Goal: Task Accomplishment & Management: Manage account settings

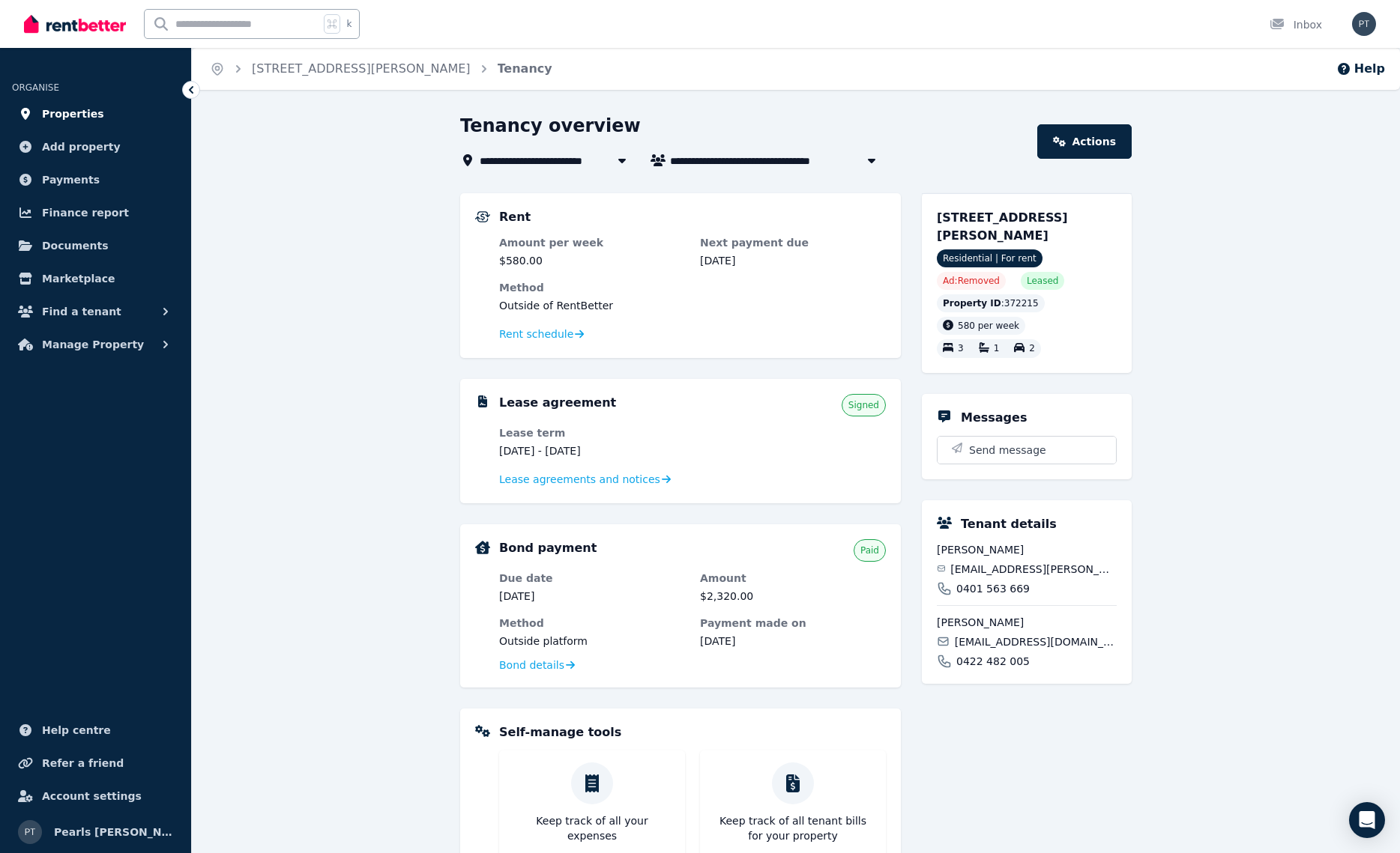
click at [57, 123] on link "Properties" at bounding box center [95, 113] width 167 height 30
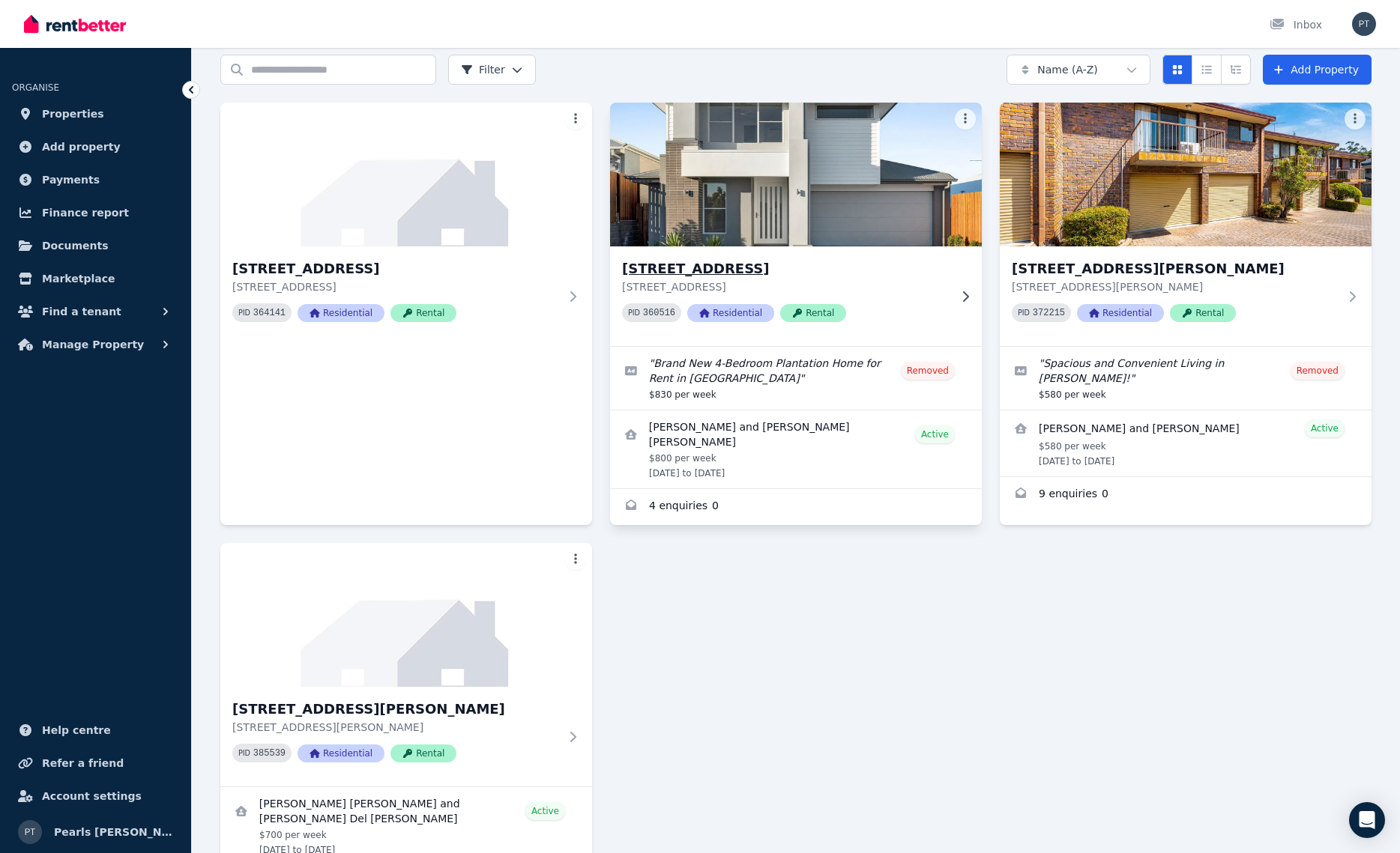
scroll to position [59, 0]
click at [717, 276] on h3 "[STREET_ADDRESS]" at bounding box center [785, 268] width 327 height 21
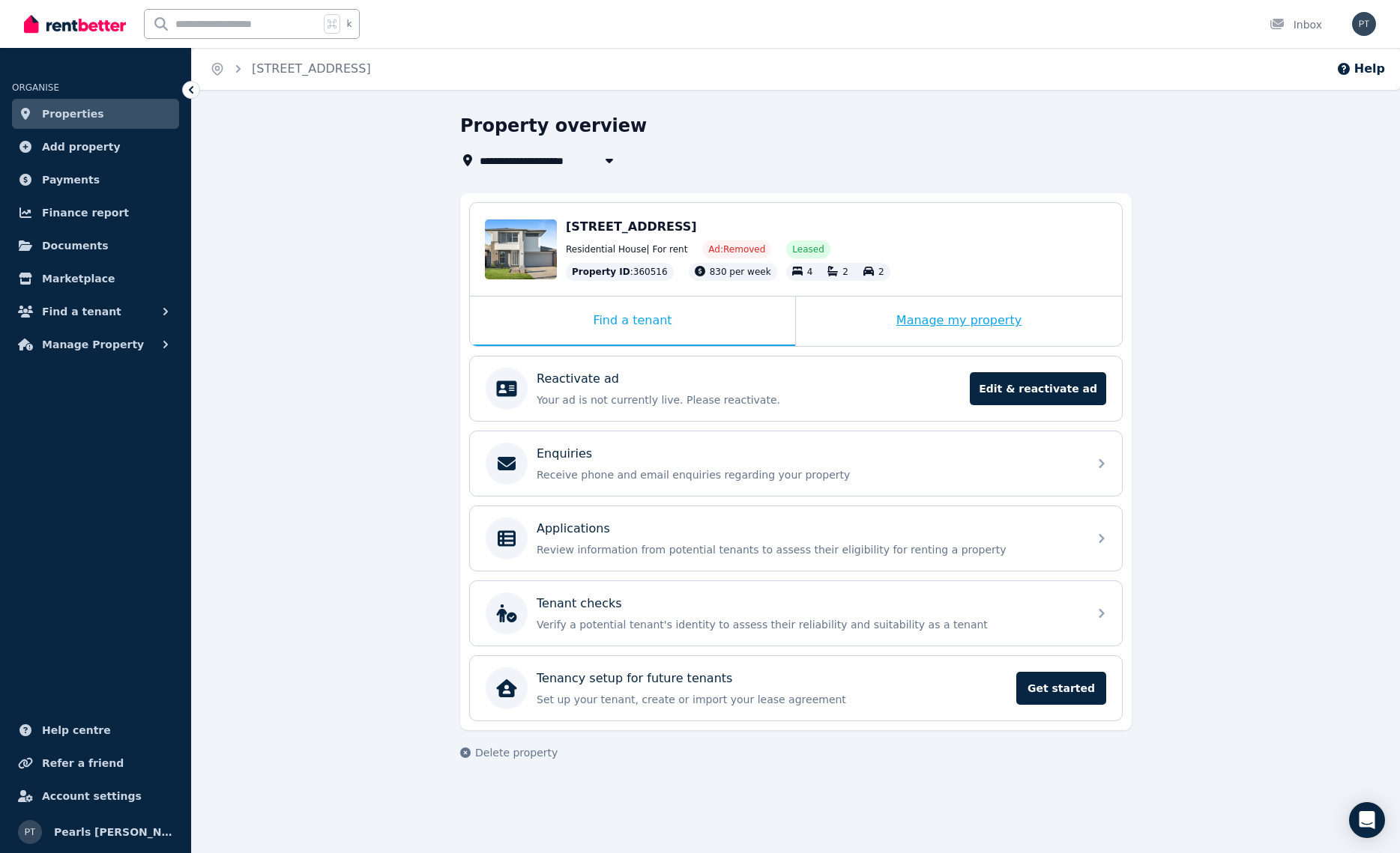
click at [1029, 316] on div "Manage my property" at bounding box center [958, 322] width 326 height 50
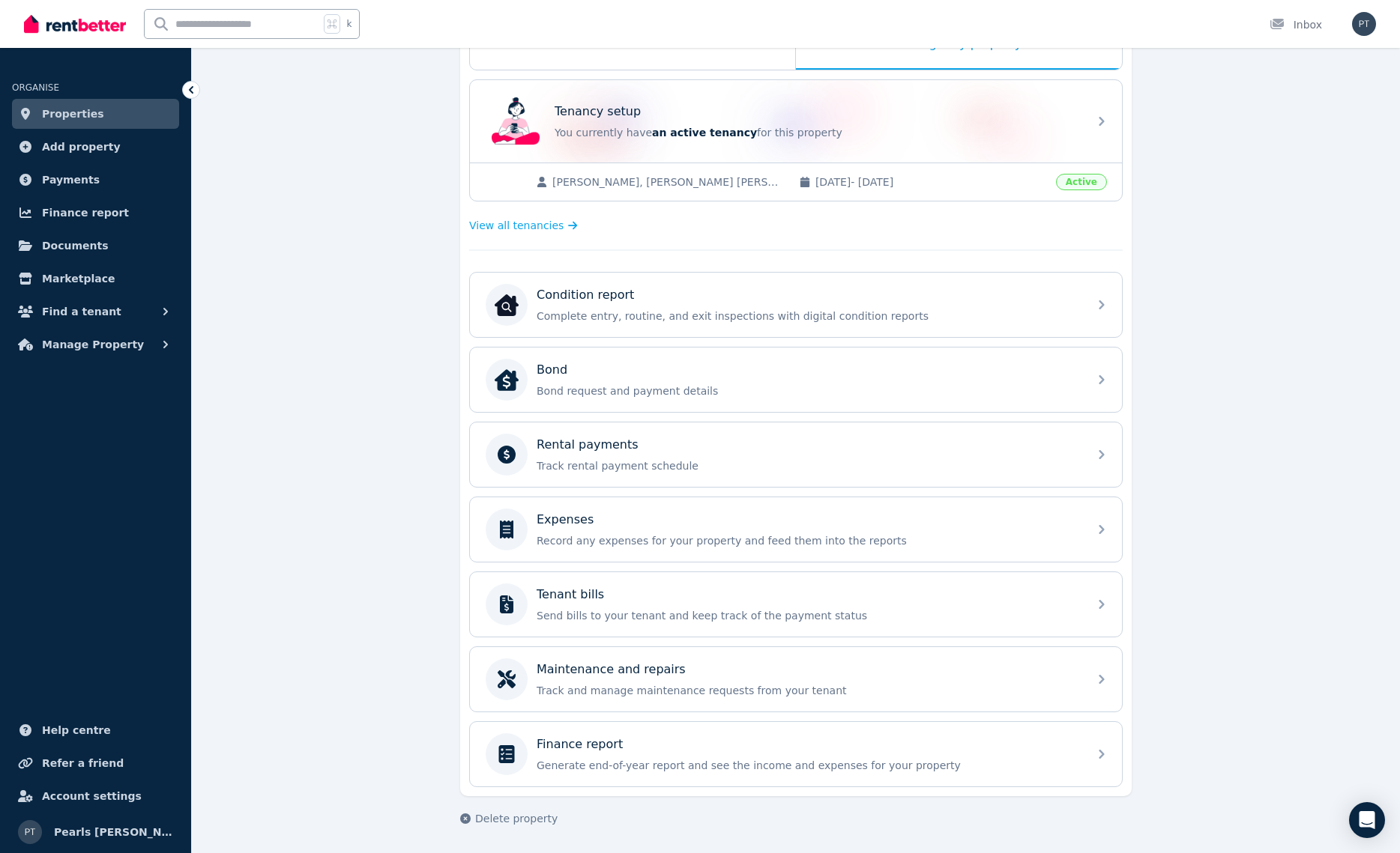
scroll to position [276, 0]
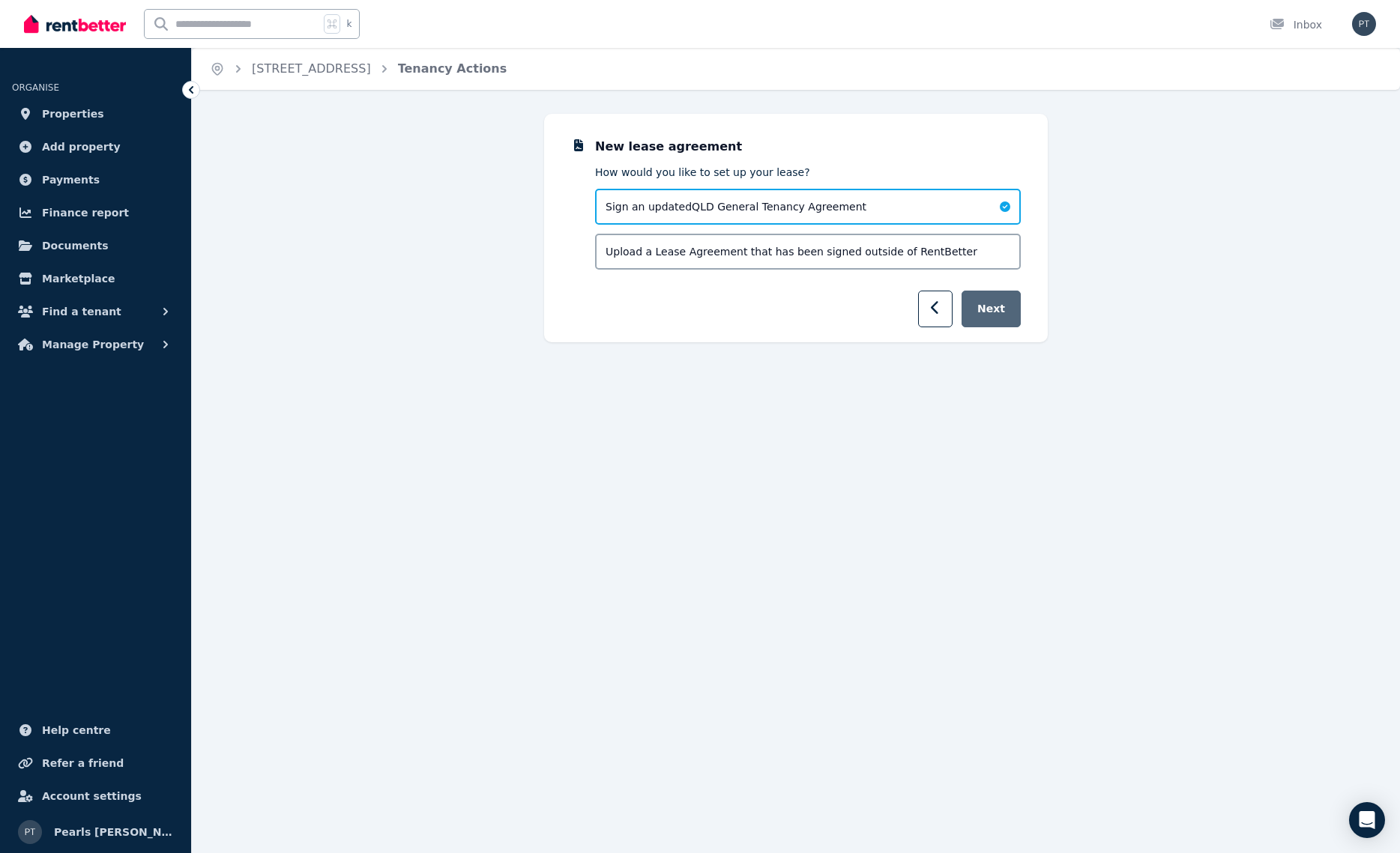
click at [989, 310] on button "Next" at bounding box center [990, 308] width 59 height 37
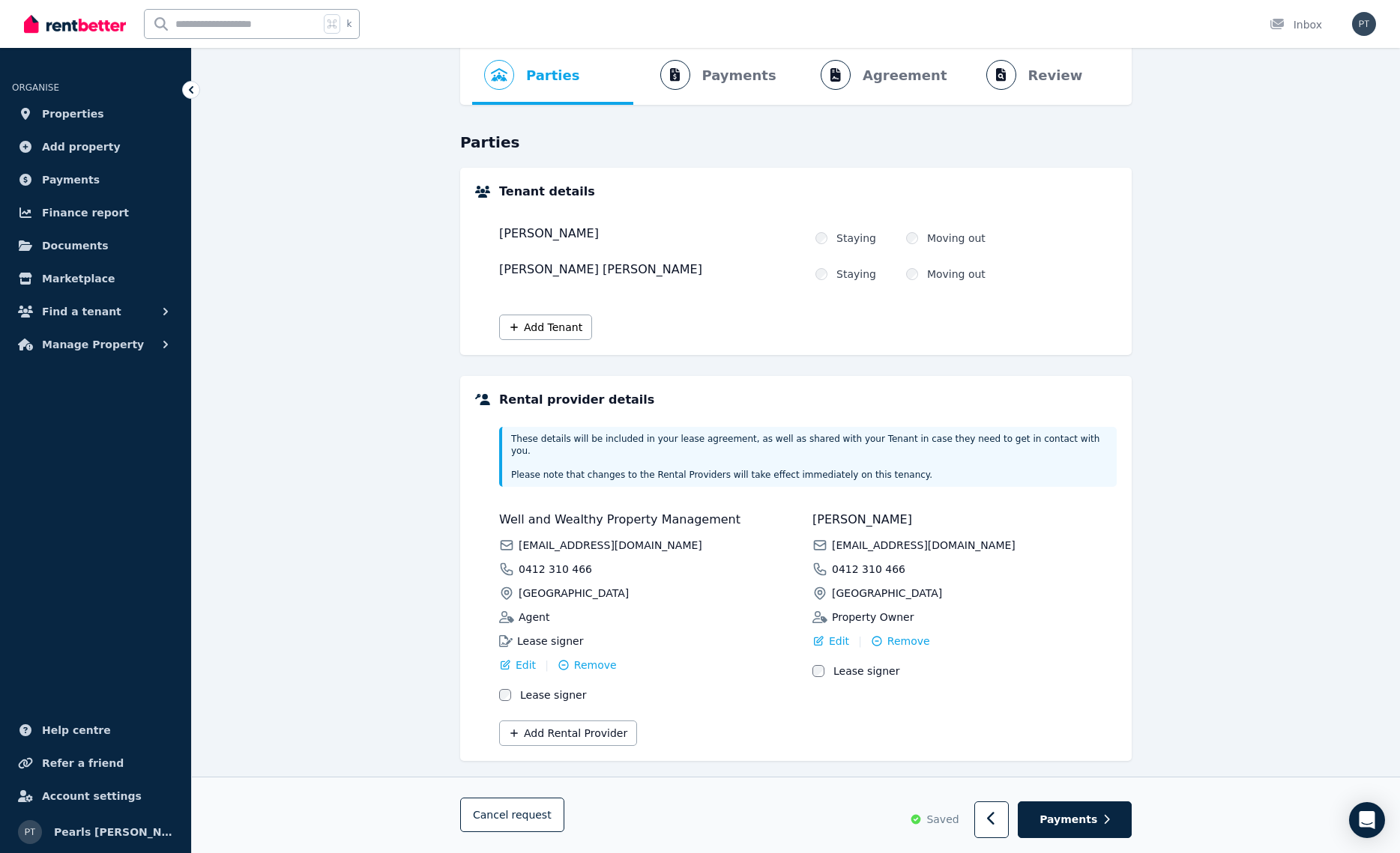
scroll to position [69, 0]
click at [1070, 827] on span "Payments" at bounding box center [1068, 821] width 58 height 15
select select "**********"
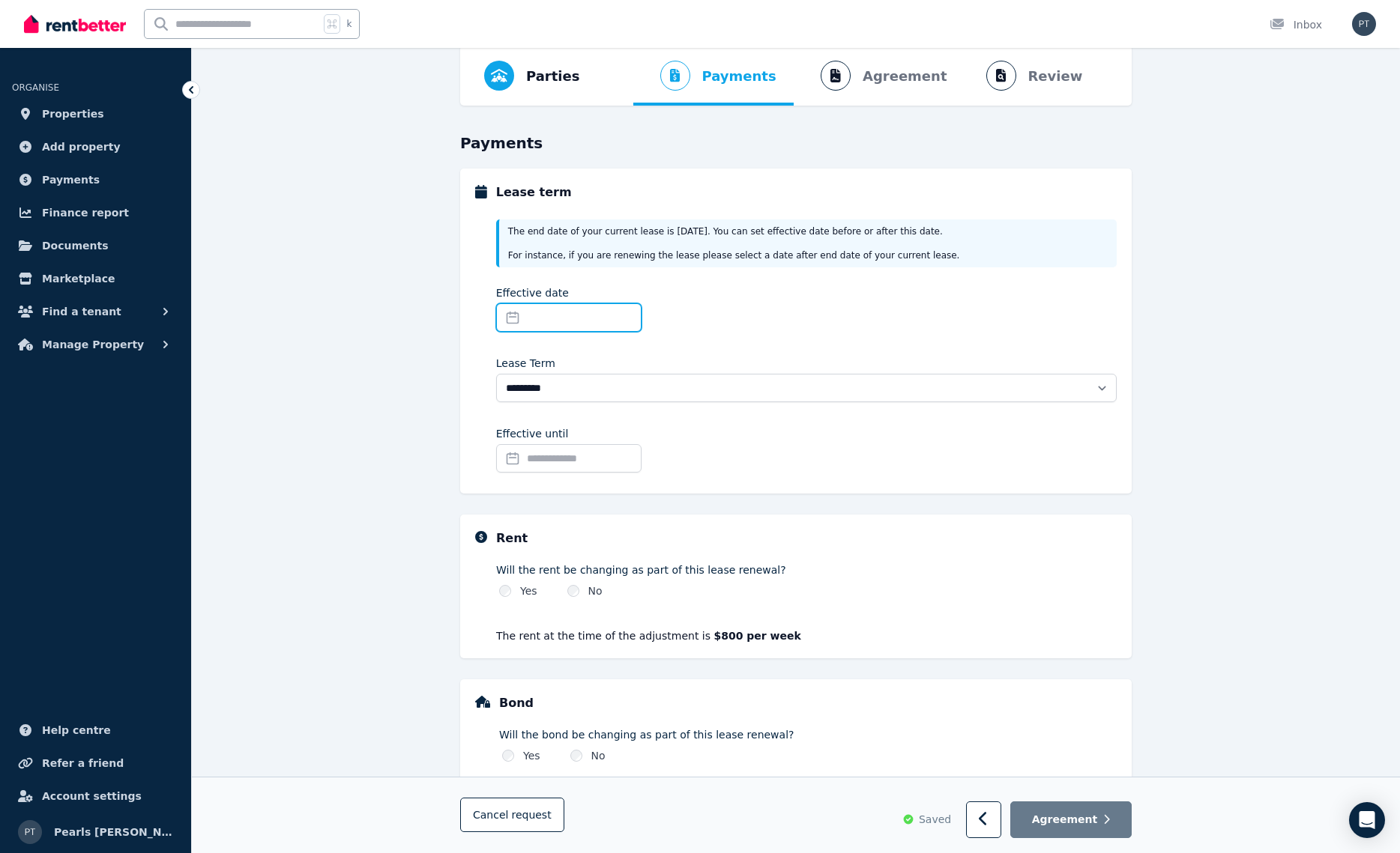
click at [597, 313] on input "Effective date" at bounding box center [569, 318] width 146 height 29
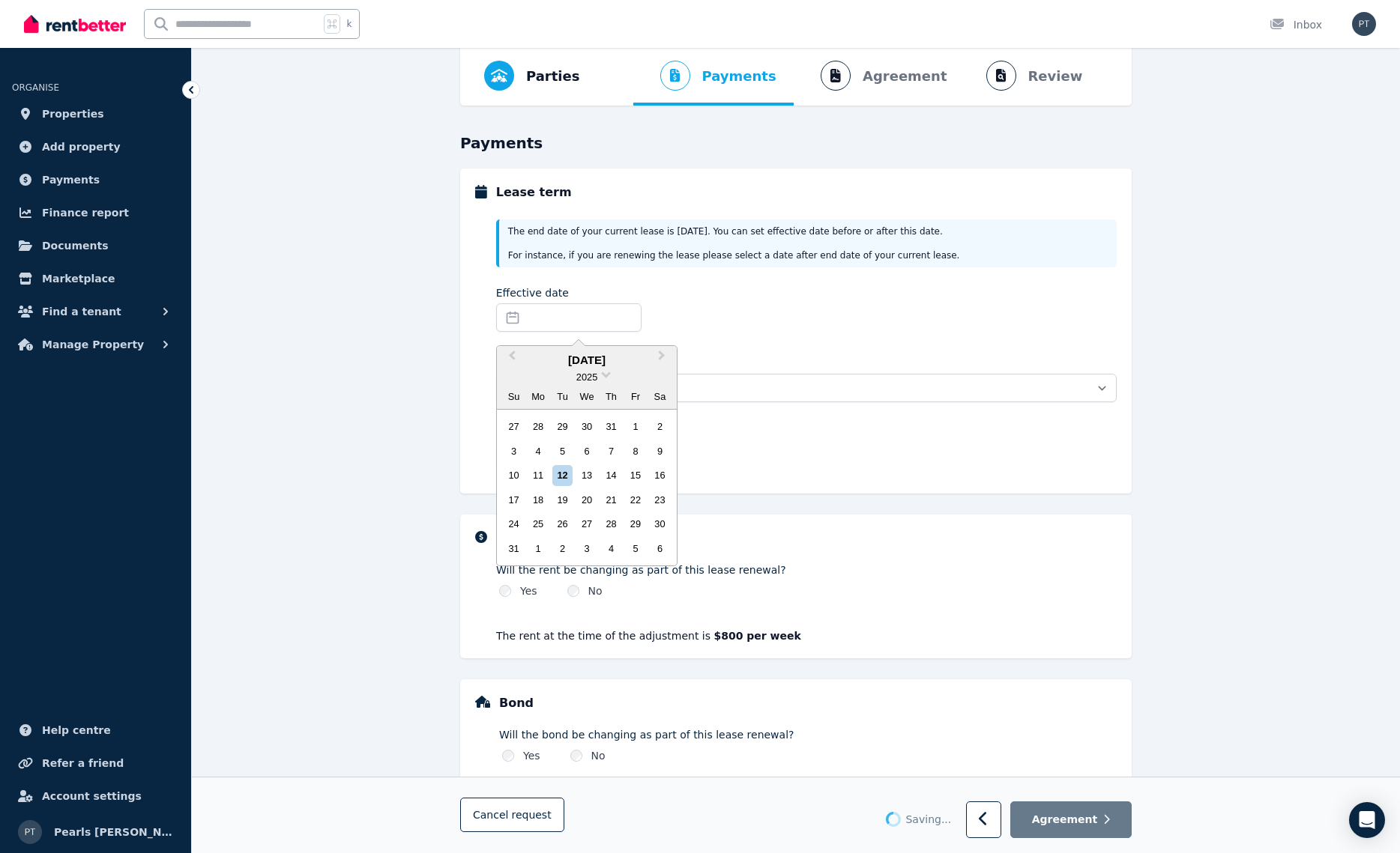
click at [580, 356] on div "August 2025" at bounding box center [587, 361] width 180 height 17
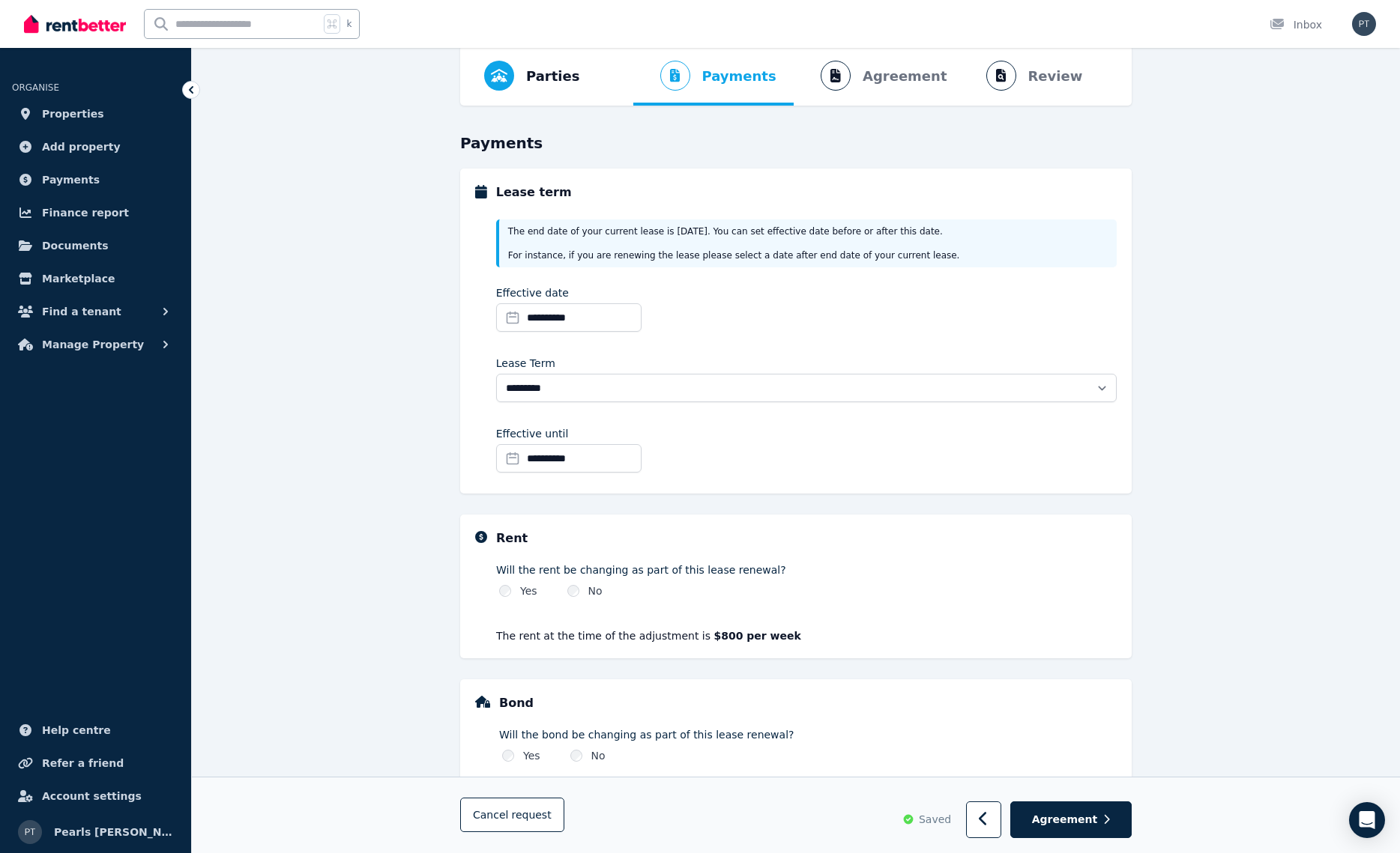
click at [775, 345] on div "**********" at bounding box center [806, 345] width 620 height 268
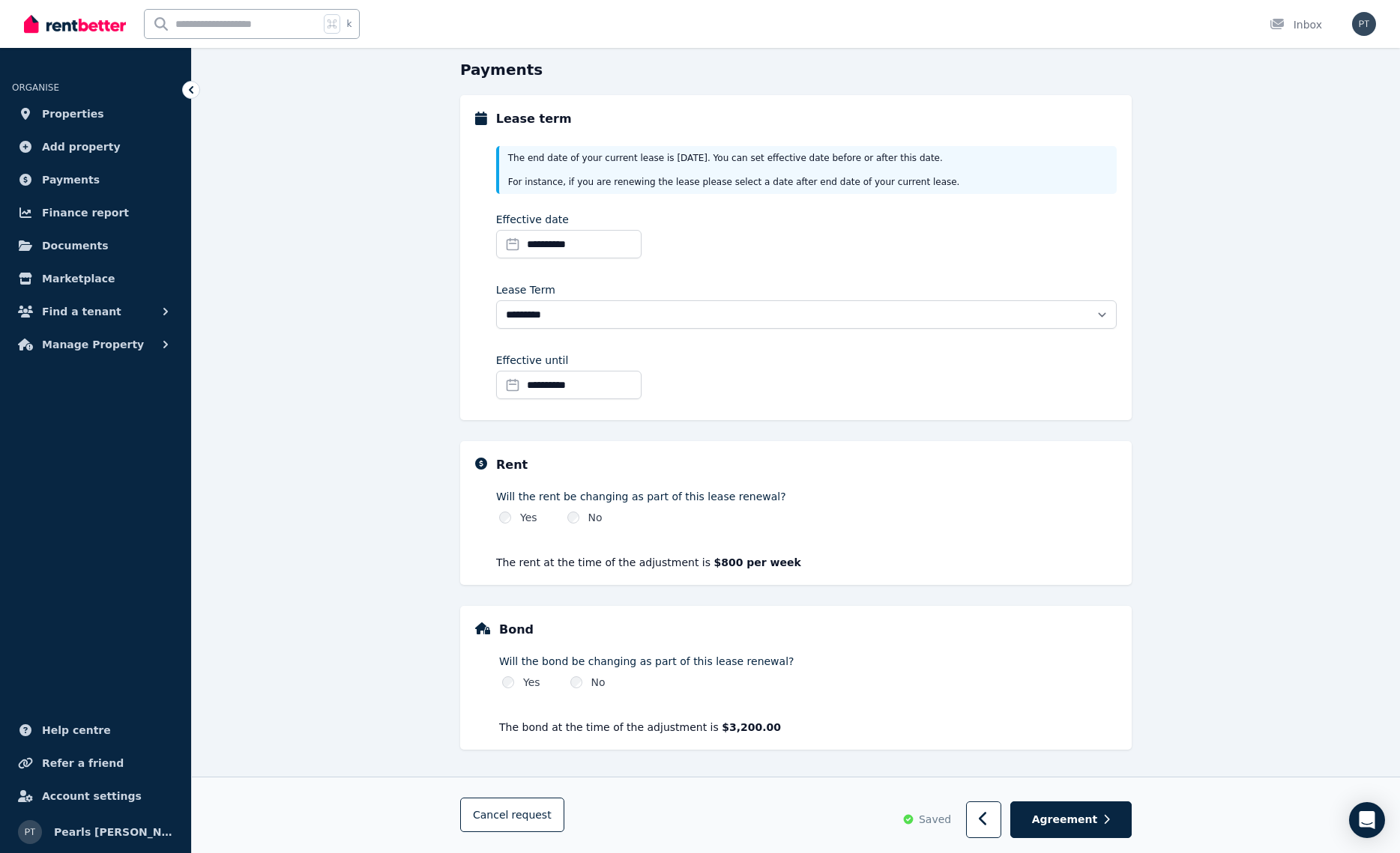
scroll to position [142, 0]
click at [1062, 820] on span "Agreement" at bounding box center [1064, 820] width 66 height 15
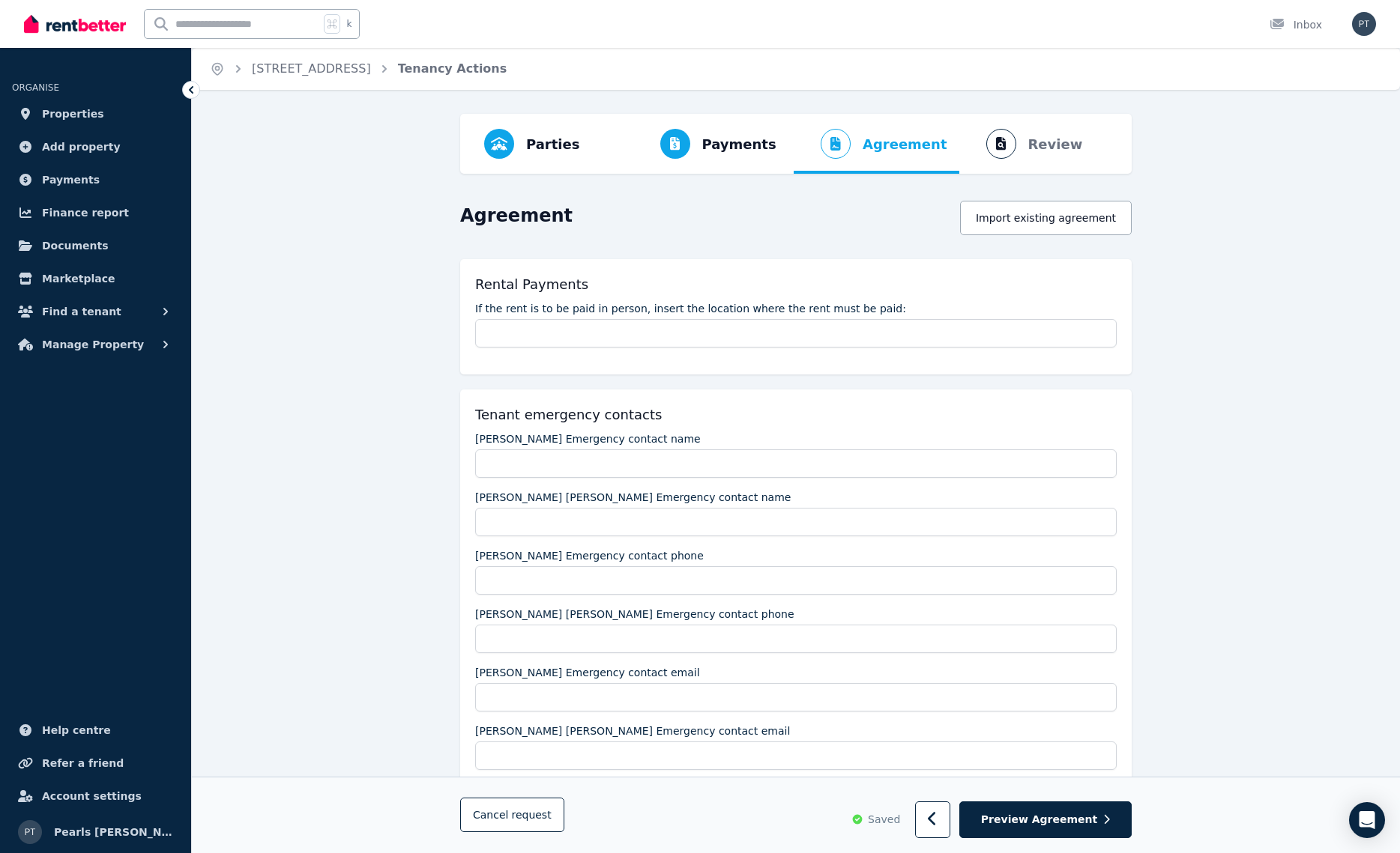
scroll to position [0, 0]
click at [1049, 826] on span "Preview Agreement" at bounding box center [1039, 821] width 116 height 15
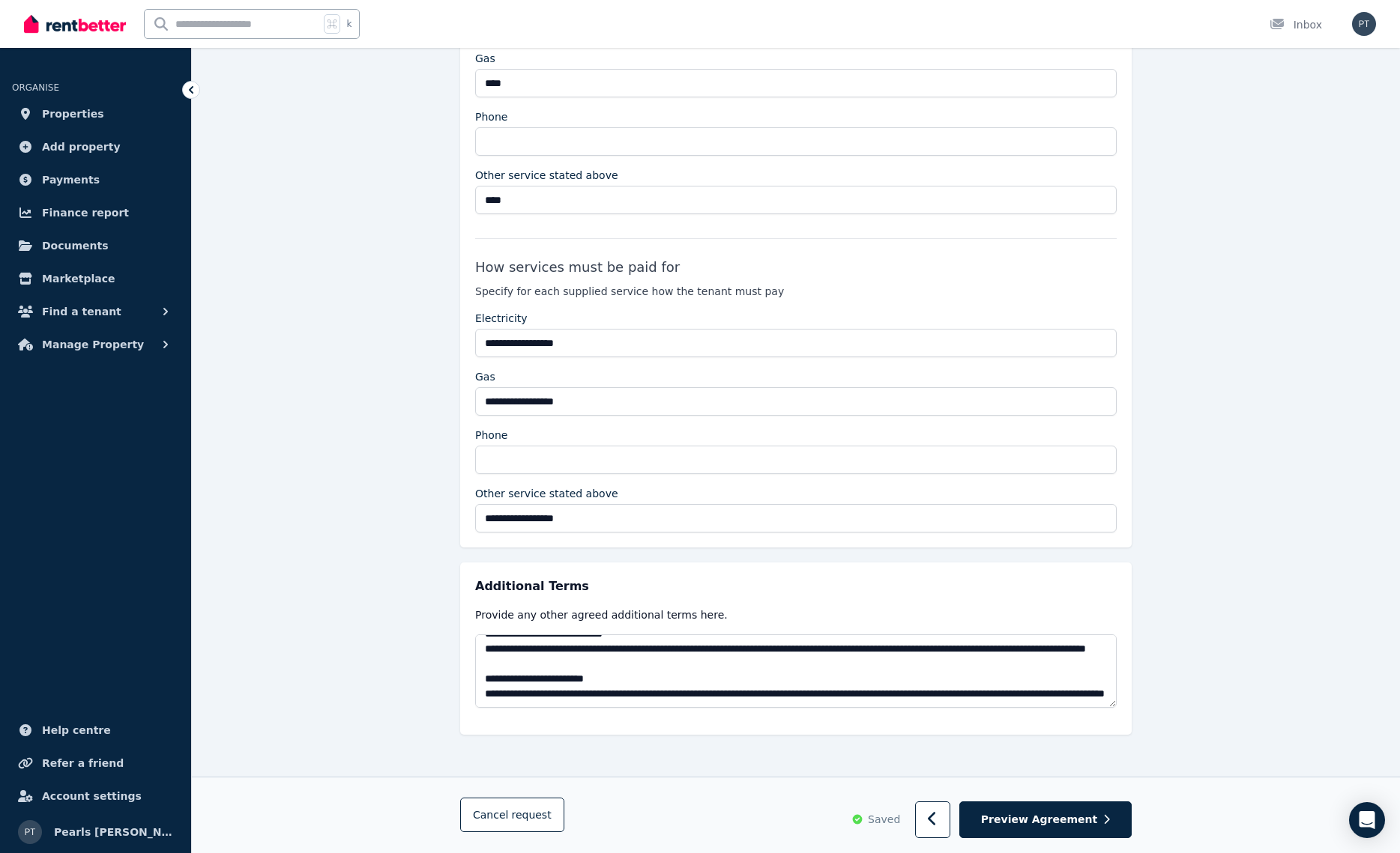
scroll to position [2705, 0]
click at [1048, 807] on button "Preview Agreement" at bounding box center [1045, 821] width 172 height 37
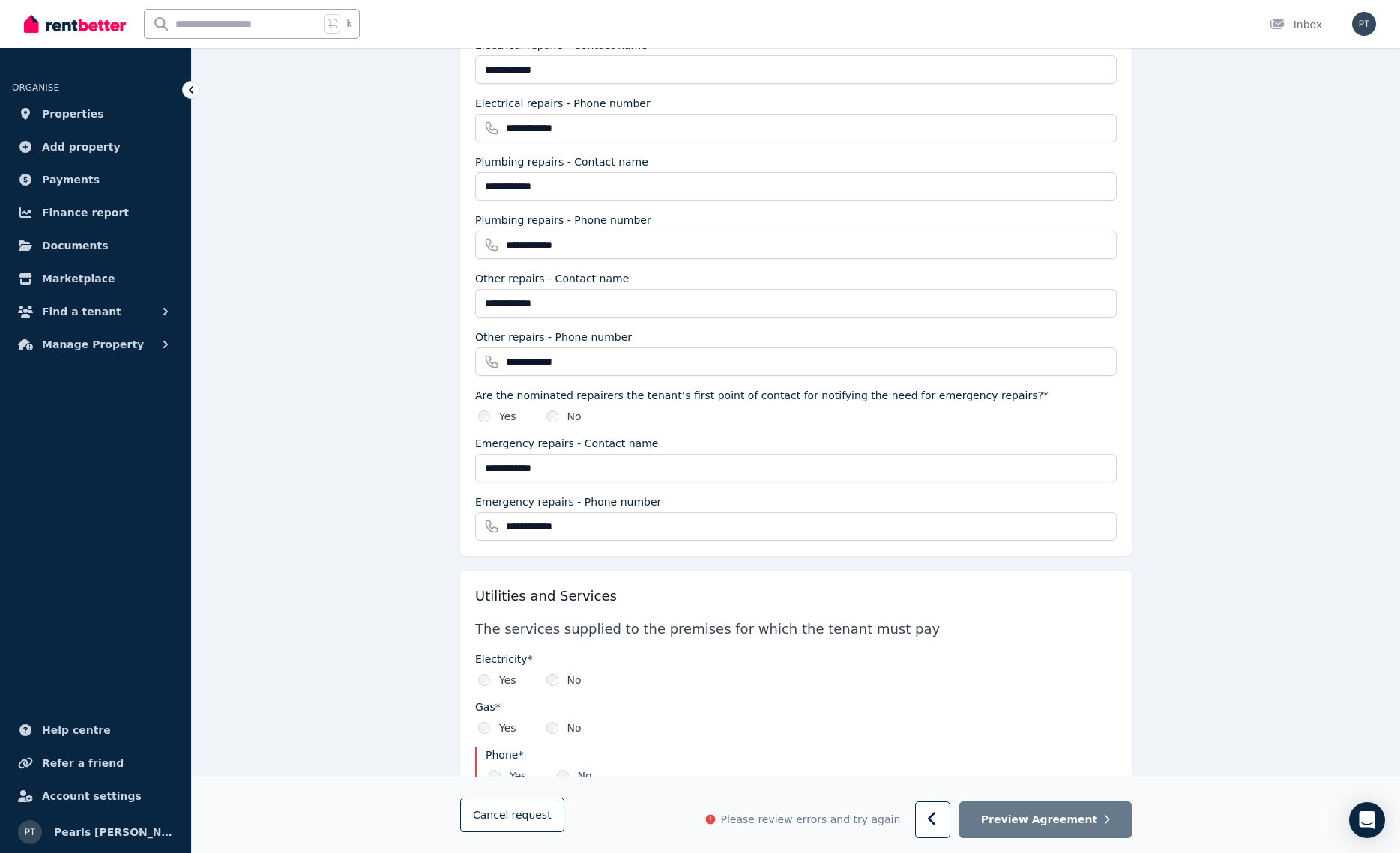
scroll to position [1736, 0]
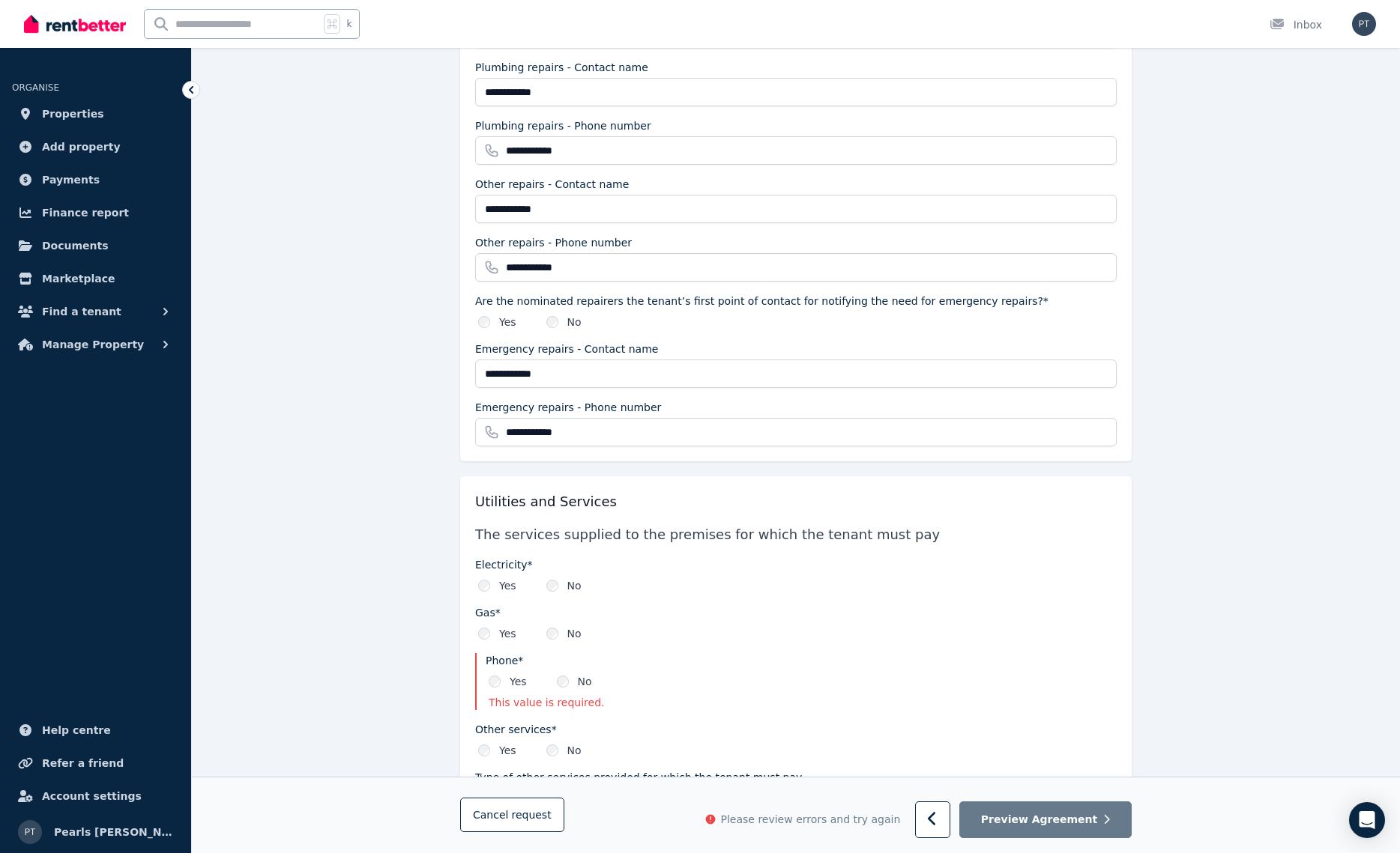
click at [556, 681] on div "Yes No" at bounding box center [801, 682] width 630 height 15
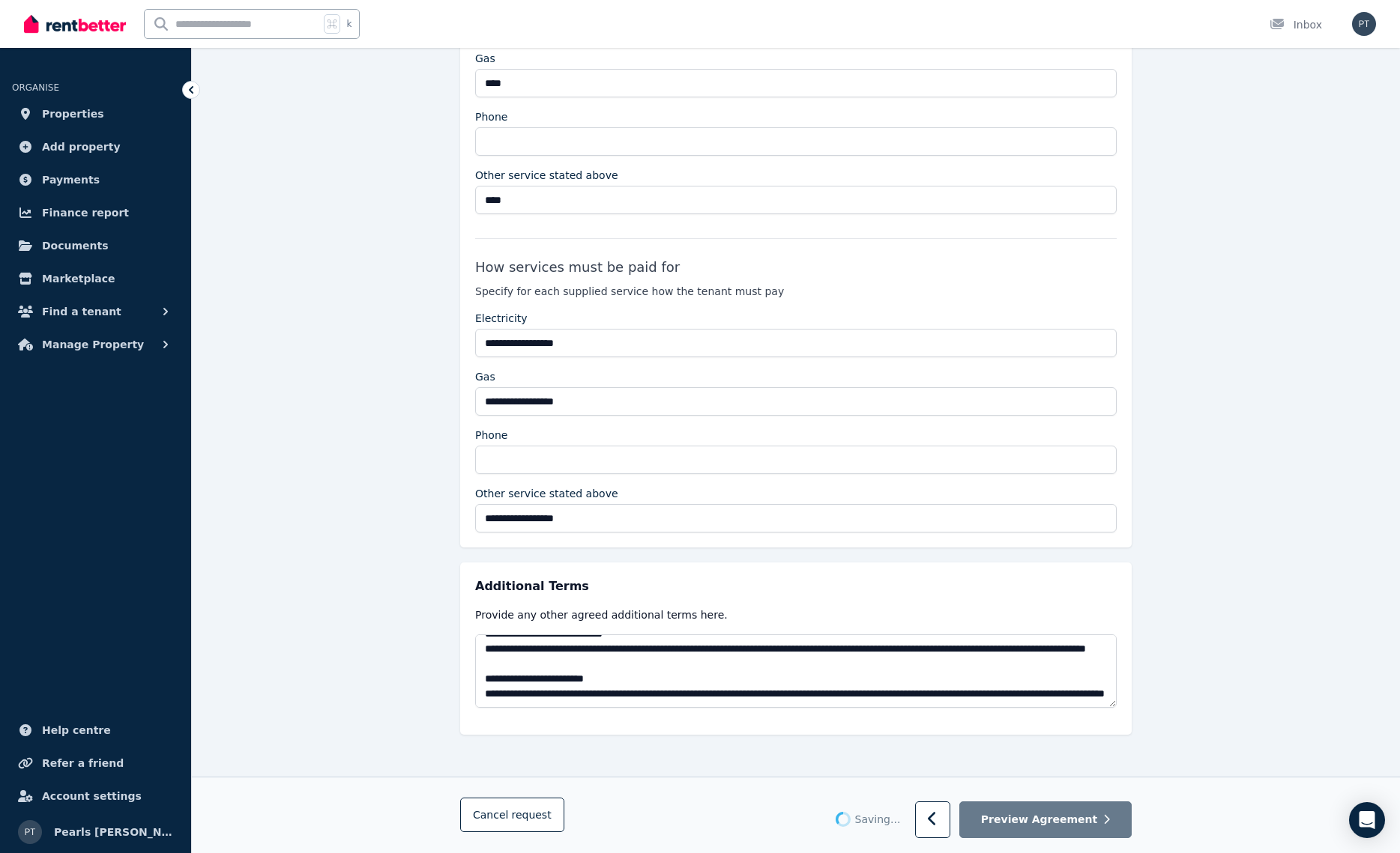
scroll to position [2705, 0]
click at [1059, 817] on span "Preview Agreement" at bounding box center [1039, 821] width 116 height 15
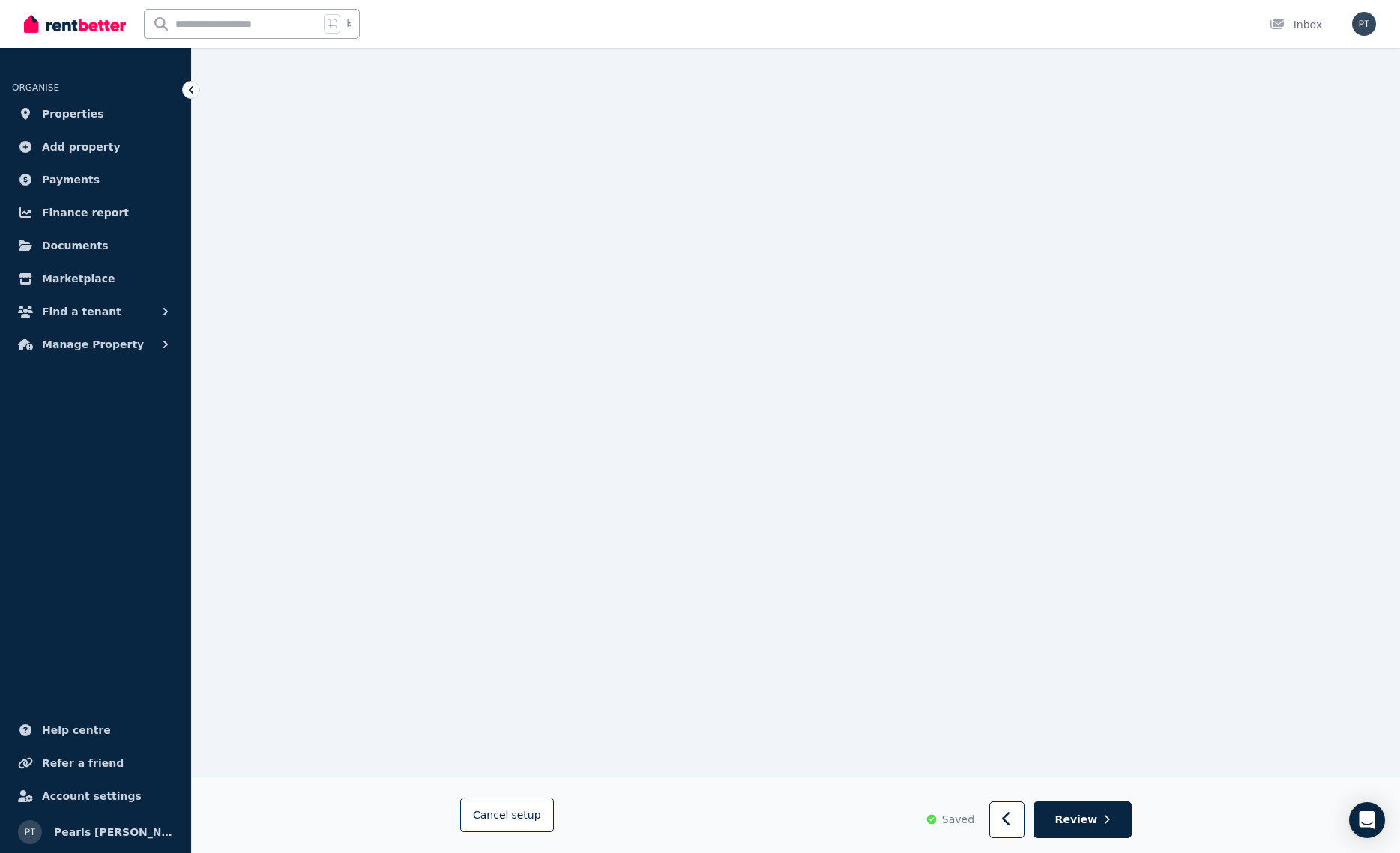
scroll to position [835, 0]
click at [1011, 818] on icon "button" at bounding box center [1007, 820] width 10 height 15
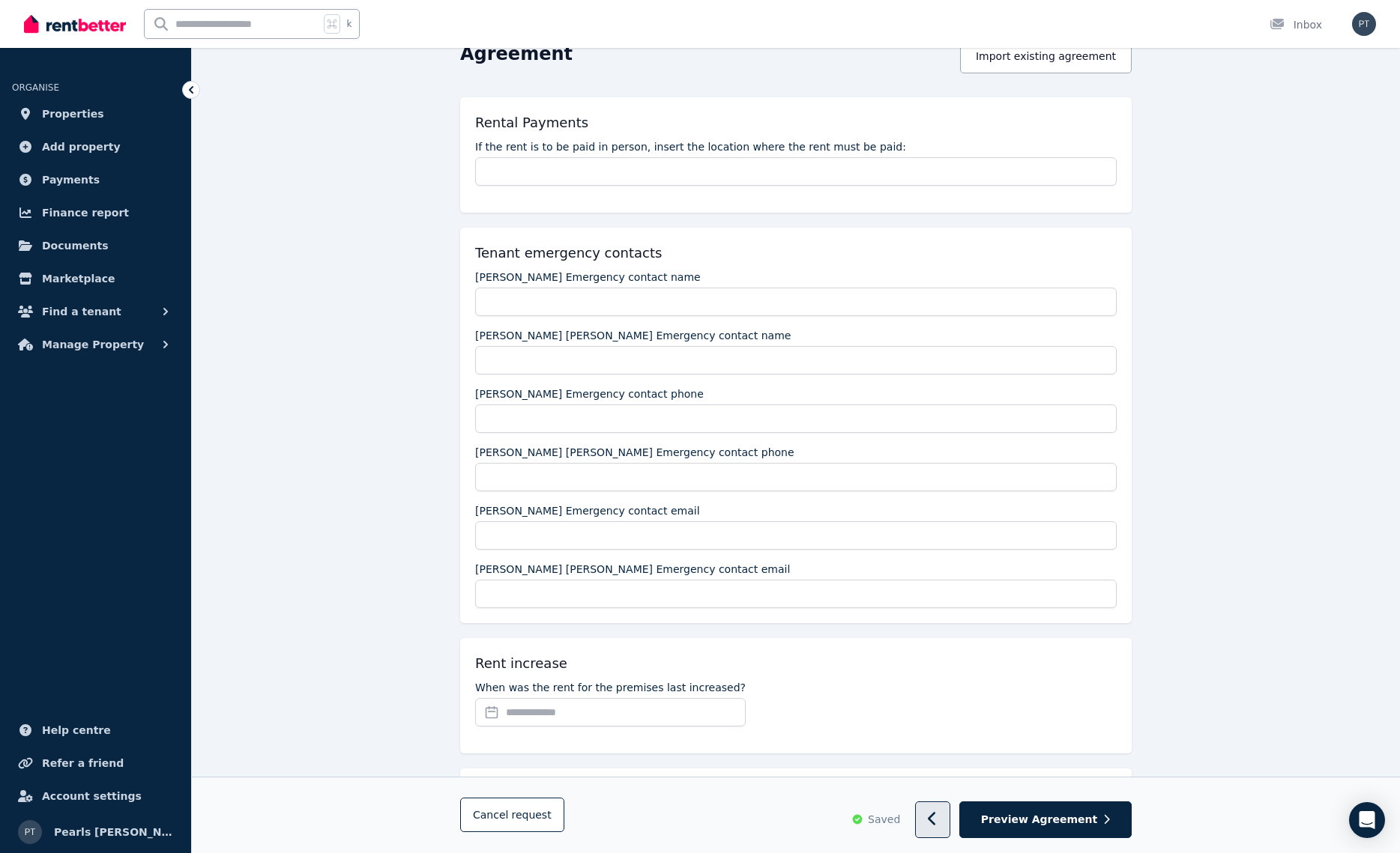
click at [950, 822] on button "button" at bounding box center [932, 821] width 35 height 37
select select "**********"
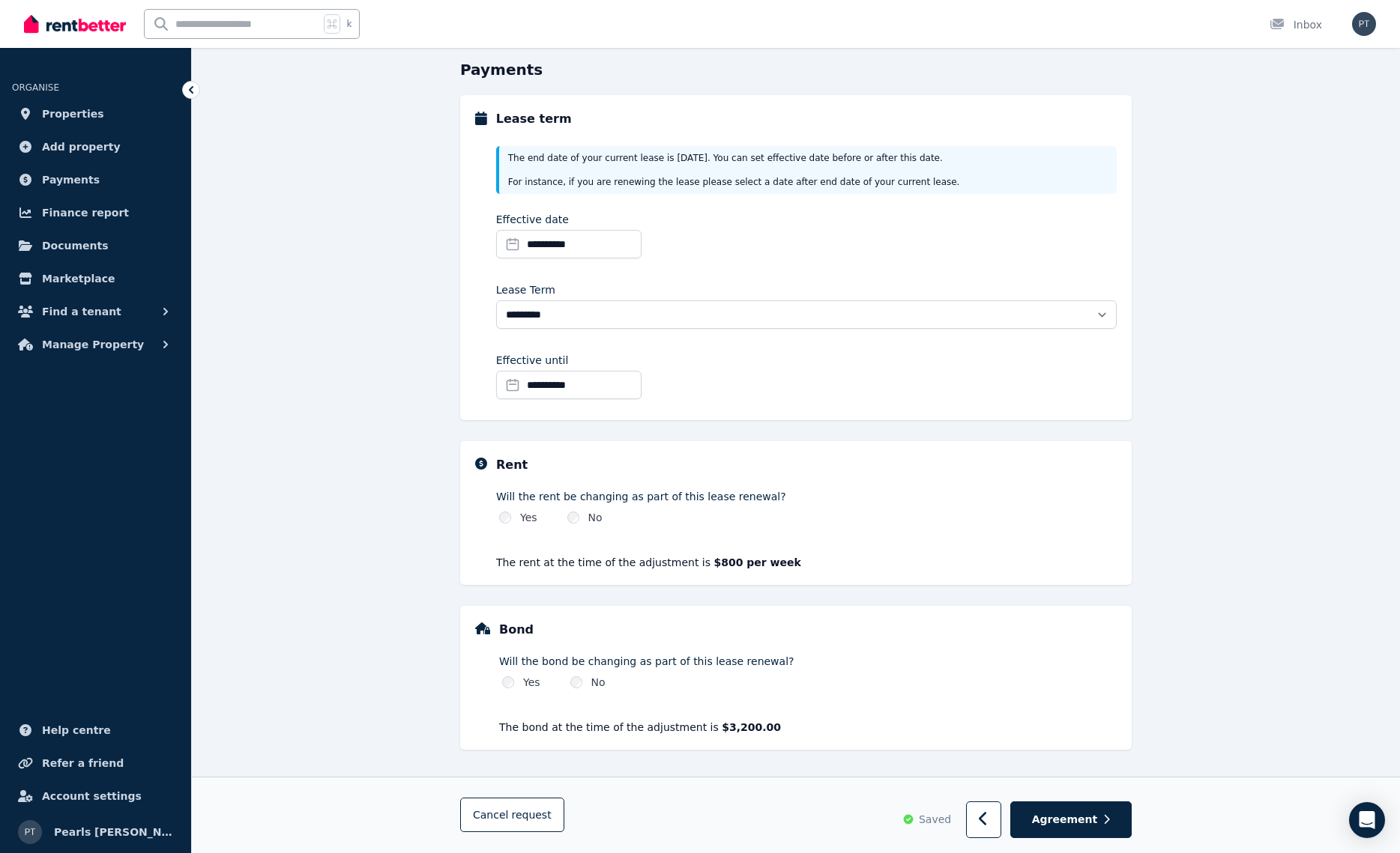
scroll to position [142, 0]
click at [976, 820] on button "button" at bounding box center [983, 820] width 35 height 37
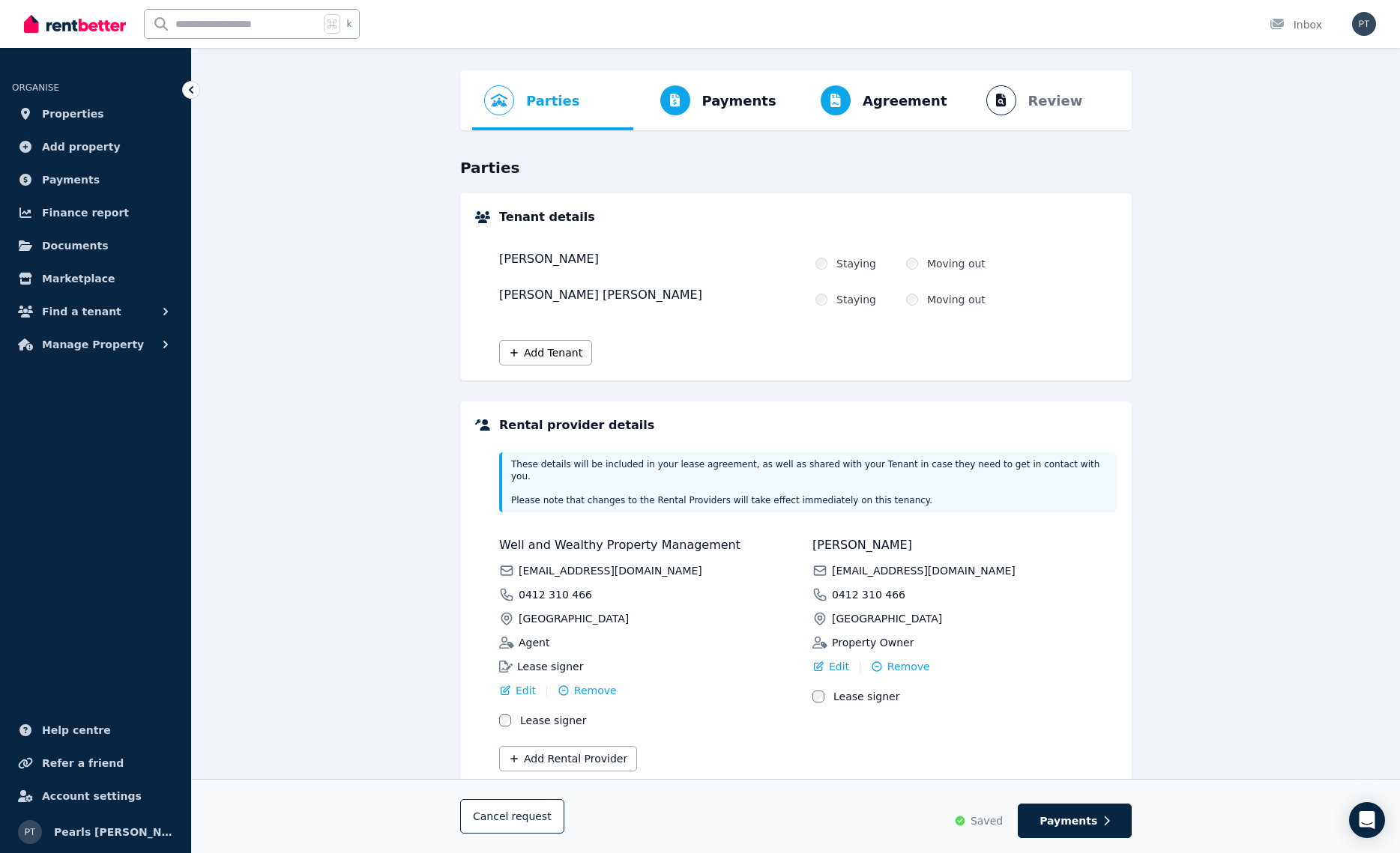
scroll to position [44, 0]
click at [910, 659] on span "Remove" at bounding box center [908, 666] width 43 height 15
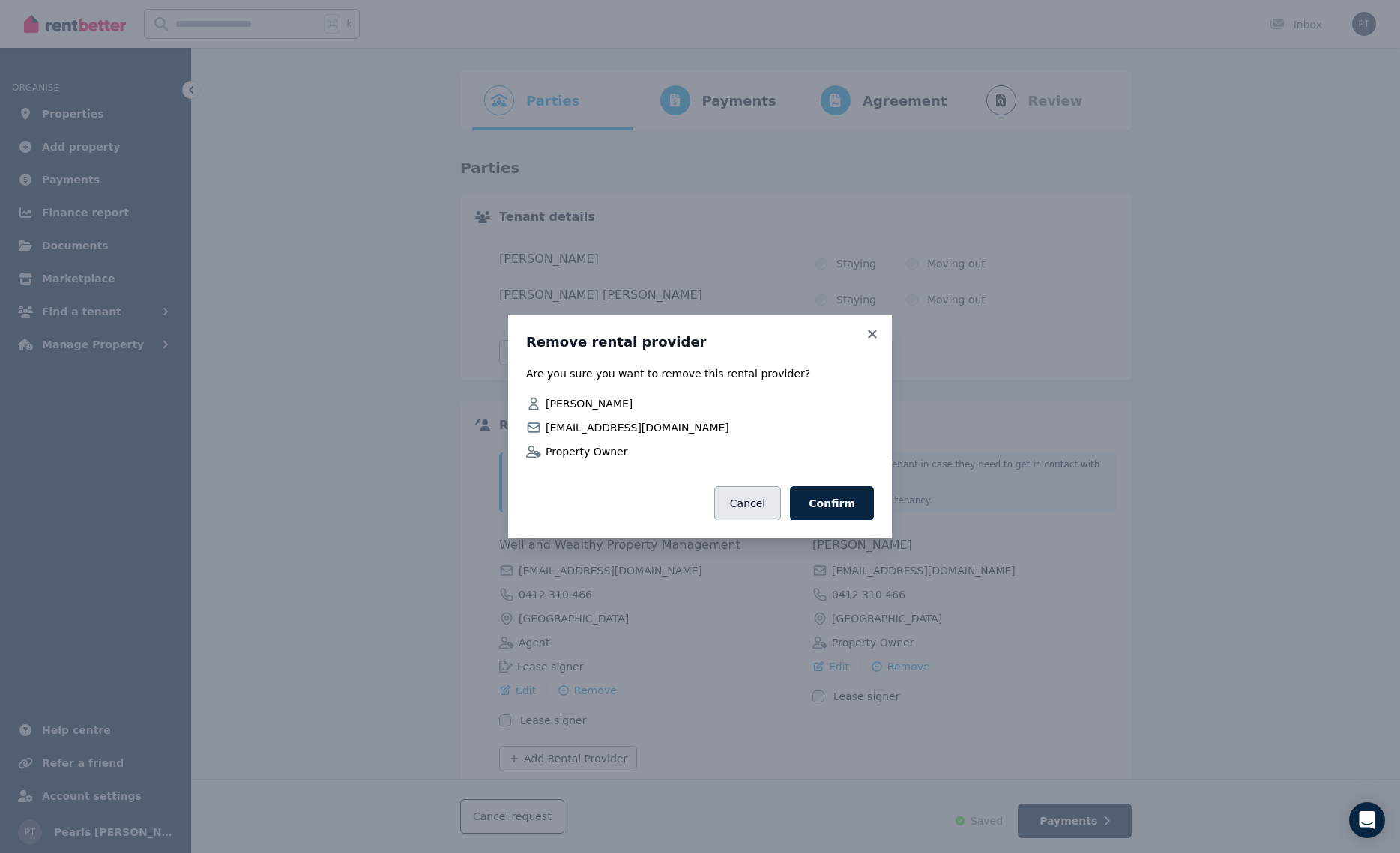
click at [749, 512] on button "Cancel" at bounding box center [748, 504] width 67 height 34
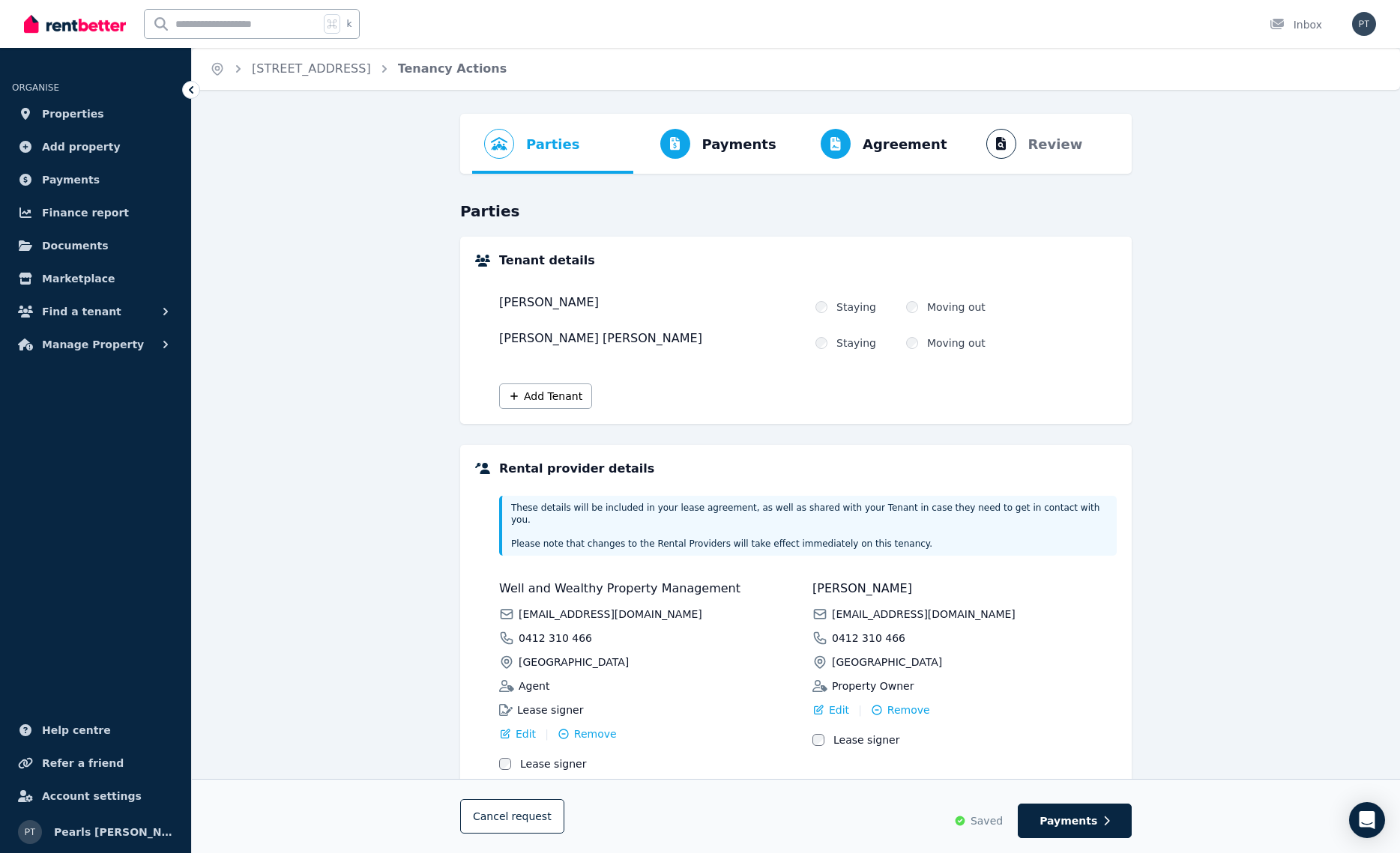
scroll to position [0, 0]
click at [448, 72] on link "Tenancy Actions" at bounding box center [452, 69] width 110 height 14
click at [354, 72] on link "[STREET_ADDRESS]" at bounding box center [310, 69] width 119 height 14
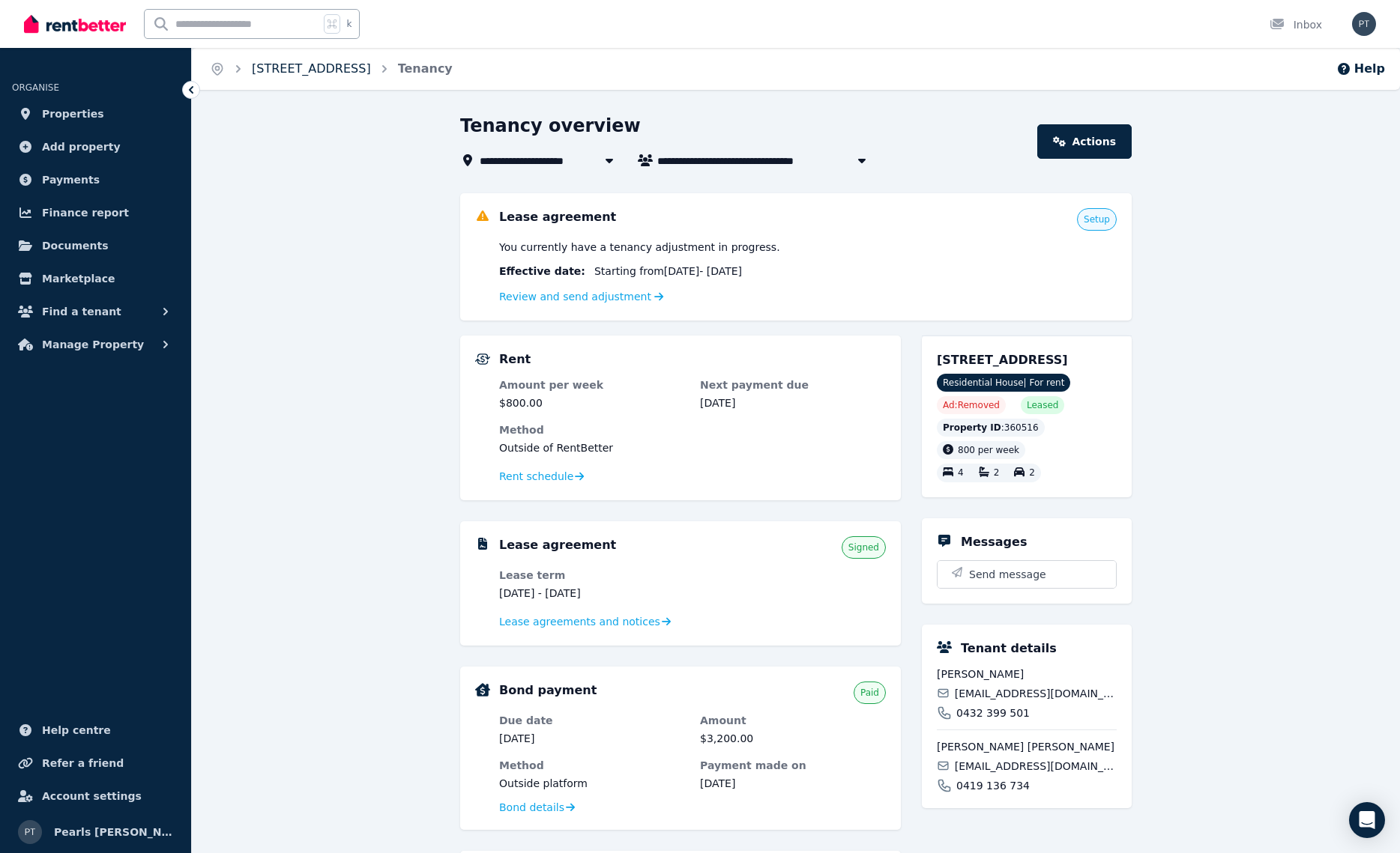
click at [353, 72] on link "[STREET_ADDRESS]" at bounding box center [310, 69] width 119 height 14
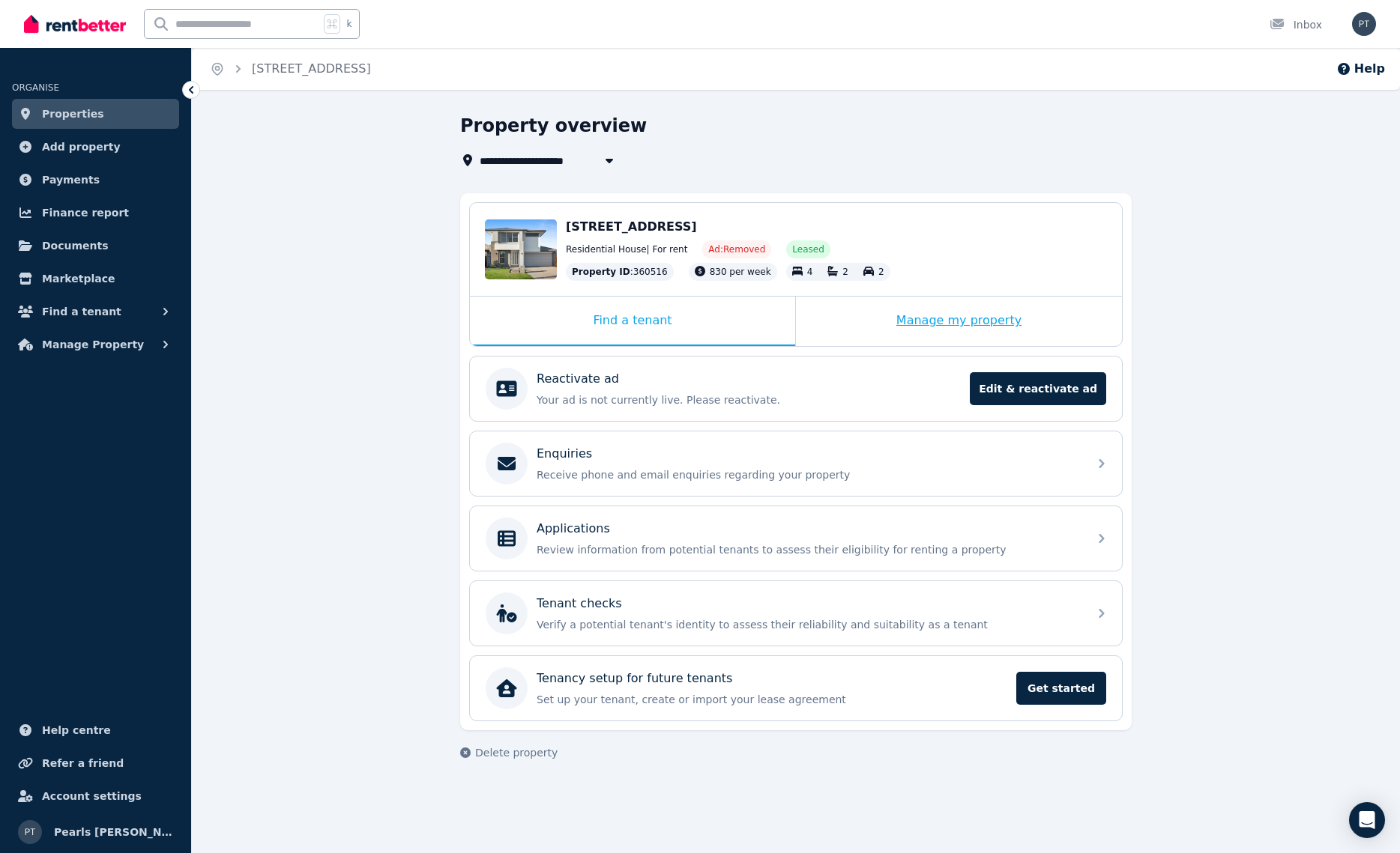
click at [990, 327] on div "Manage my property" at bounding box center [958, 322] width 326 height 50
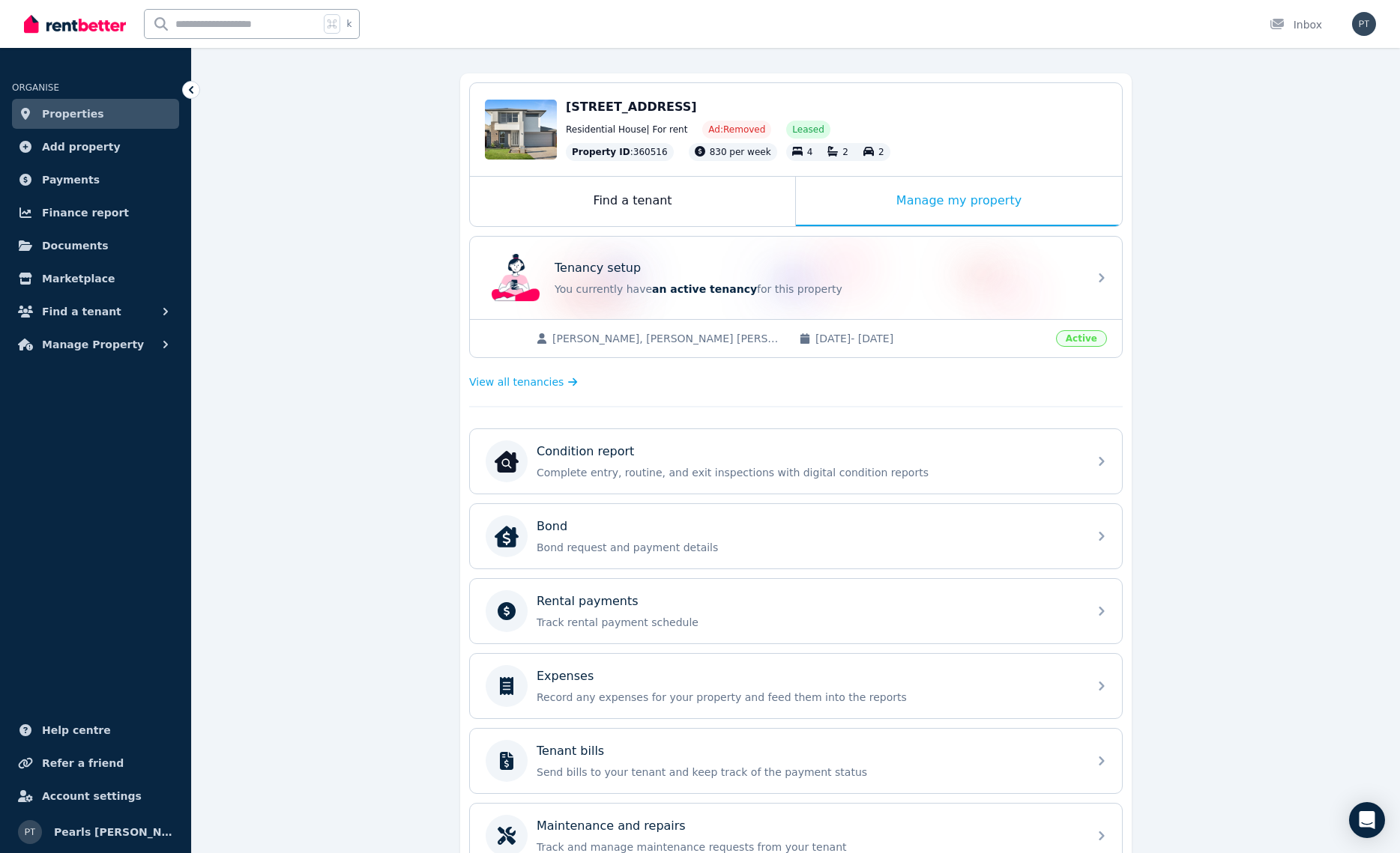
scroll to position [118, 0]
click at [606, 200] on div "Find a tenant" at bounding box center [631, 203] width 325 height 50
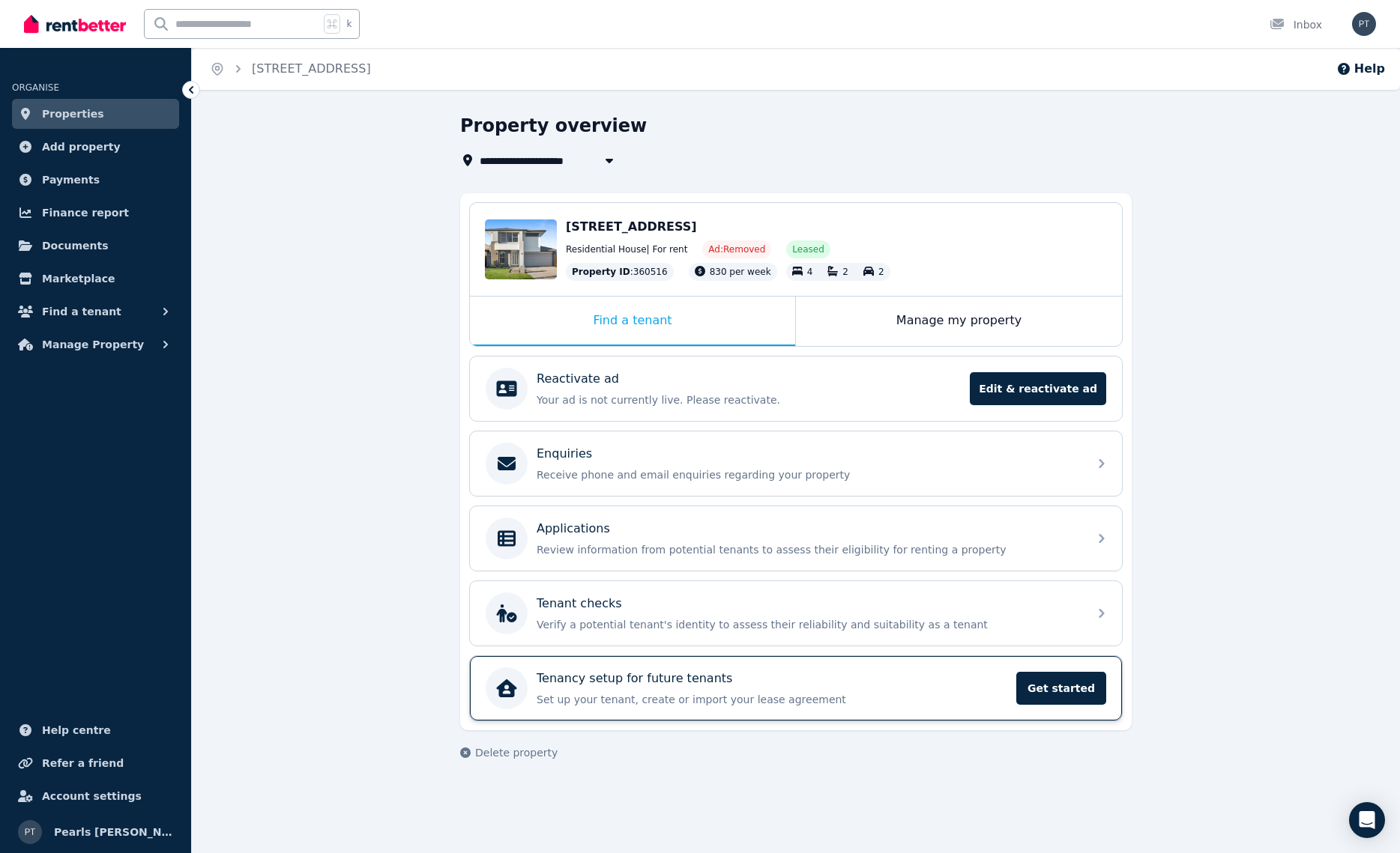
click at [799, 699] on p "Set up your tenant, create or import your lease agreement" at bounding box center [771, 700] width 470 height 15
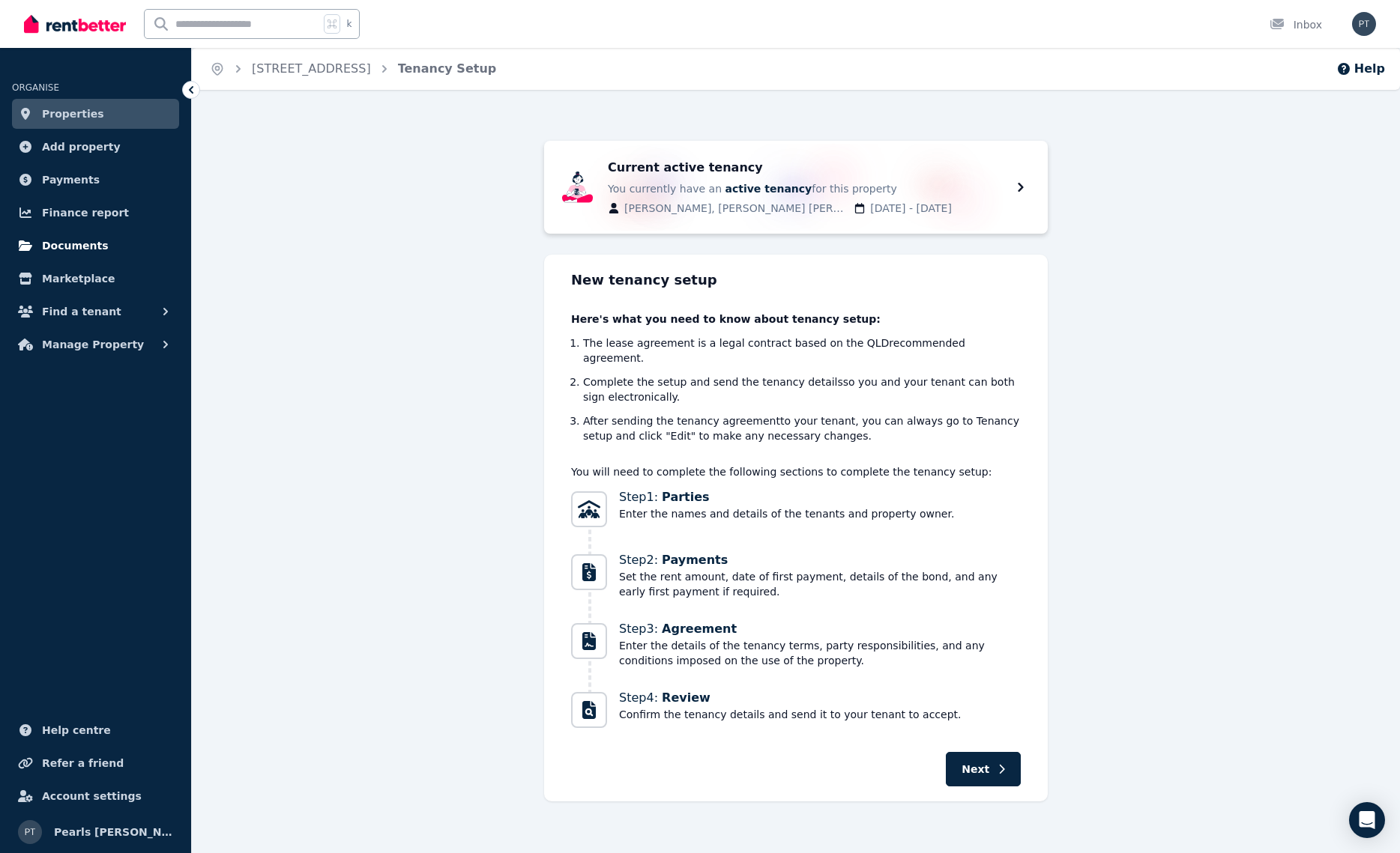
click at [89, 241] on span "Documents" at bounding box center [75, 246] width 67 height 18
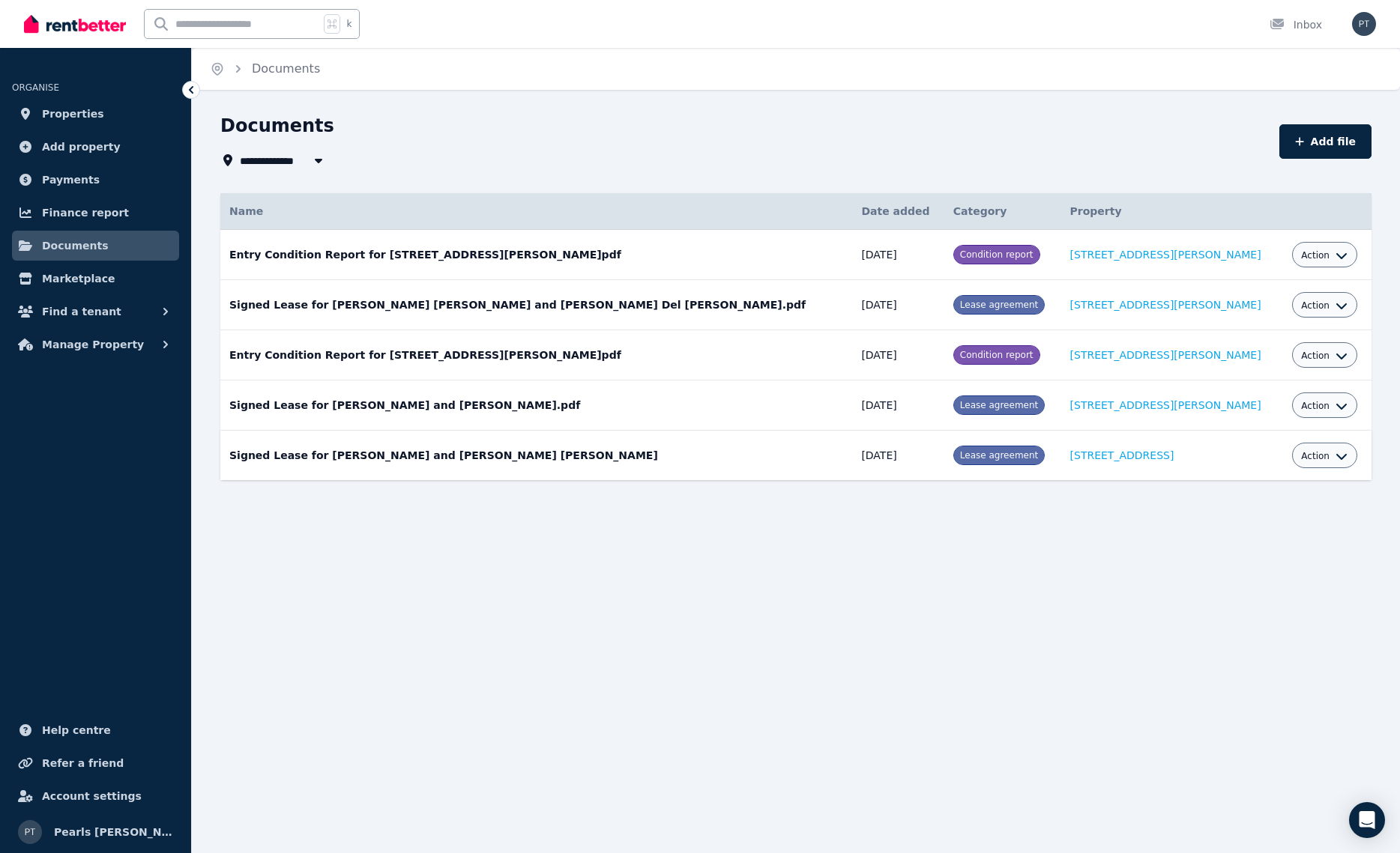
click at [1301, 463] on div "Action" at bounding box center [1324, 455] width 47 height 18
click at [1301, 455] on span "Action" at bounding box center [1315, 456] width 29 height 12
drag, startPoint x: 1270, startPoint y: 526, endPoint x: 1207, endPoint y: 502, distance: 67.4
click at [1270, 526] on link "View" at bounding box center [1278, 517] width 144 height 27
click at [1304, 461] on span "Action" at bounding box center [1315, 456] width 29 height 12
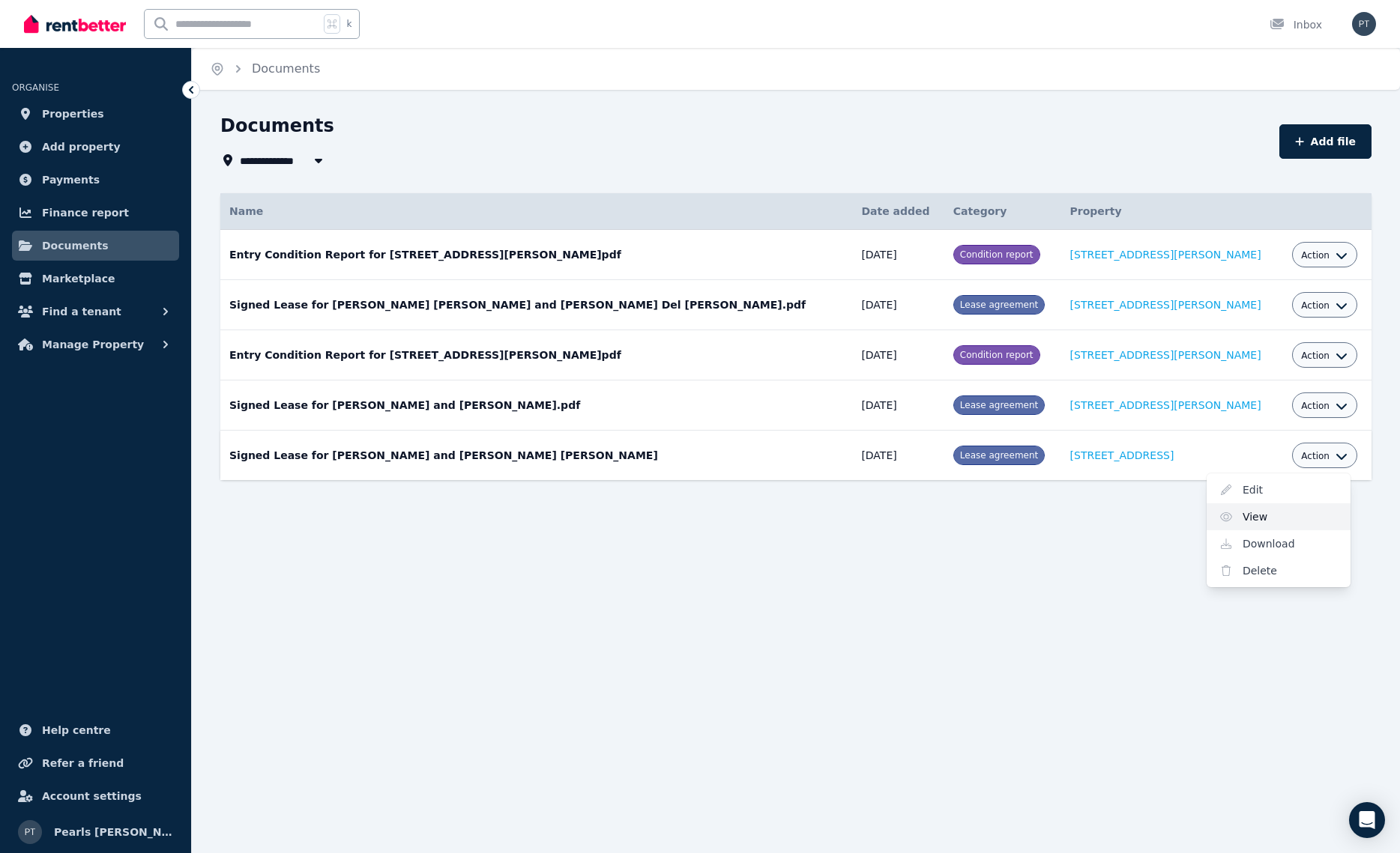
click at [1286, 518] on link "View" at bounding box center [1278, 517] width 144 height 27
click at [1301, 454] on span "Action" at bounding box center [1315, 456] width 29 height 12
click at [1288, 513] on link "View" at bounding box center [1278, 517] width 144 height 27
click at [85, 116] on span "Properties" at bounding box center [72, 113] width 62 height 18
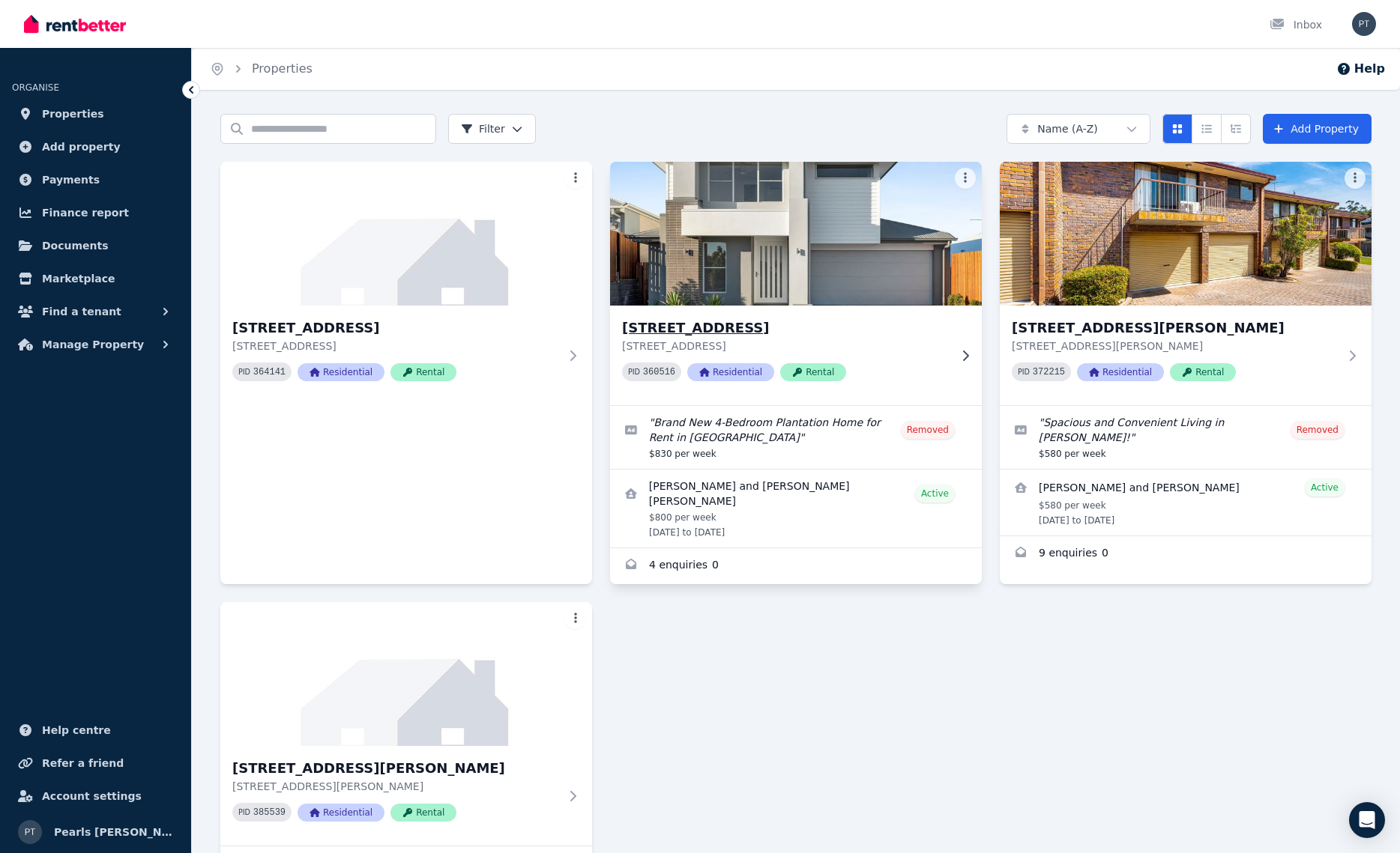
click at [748, 332] on h3 "[STREET_ADDRESS]" at bounding box center [785, 328] width 327 height 21
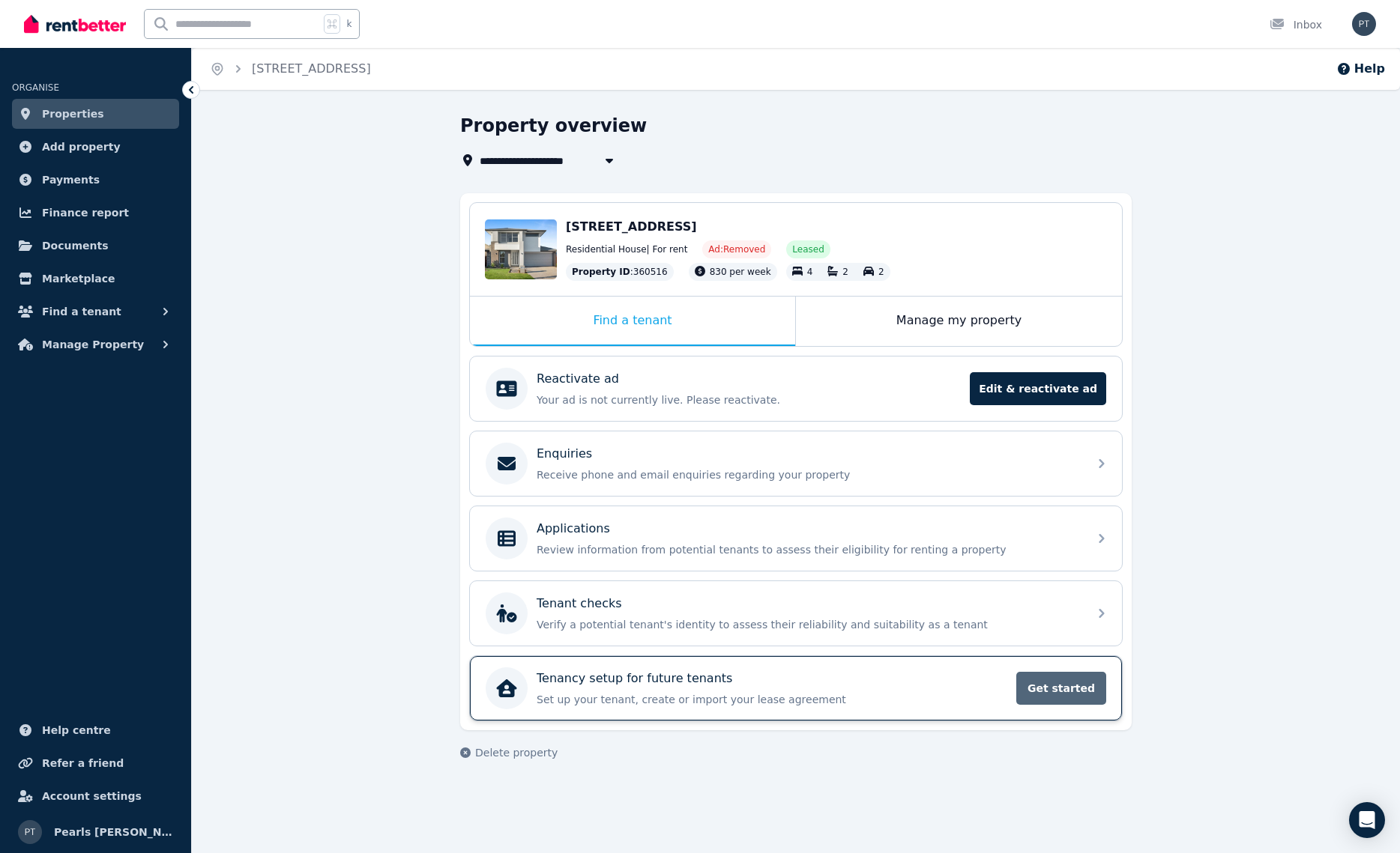
click at [1070, 693] on span "Get started" at bounding box center [1061, 688] width 90 height 33
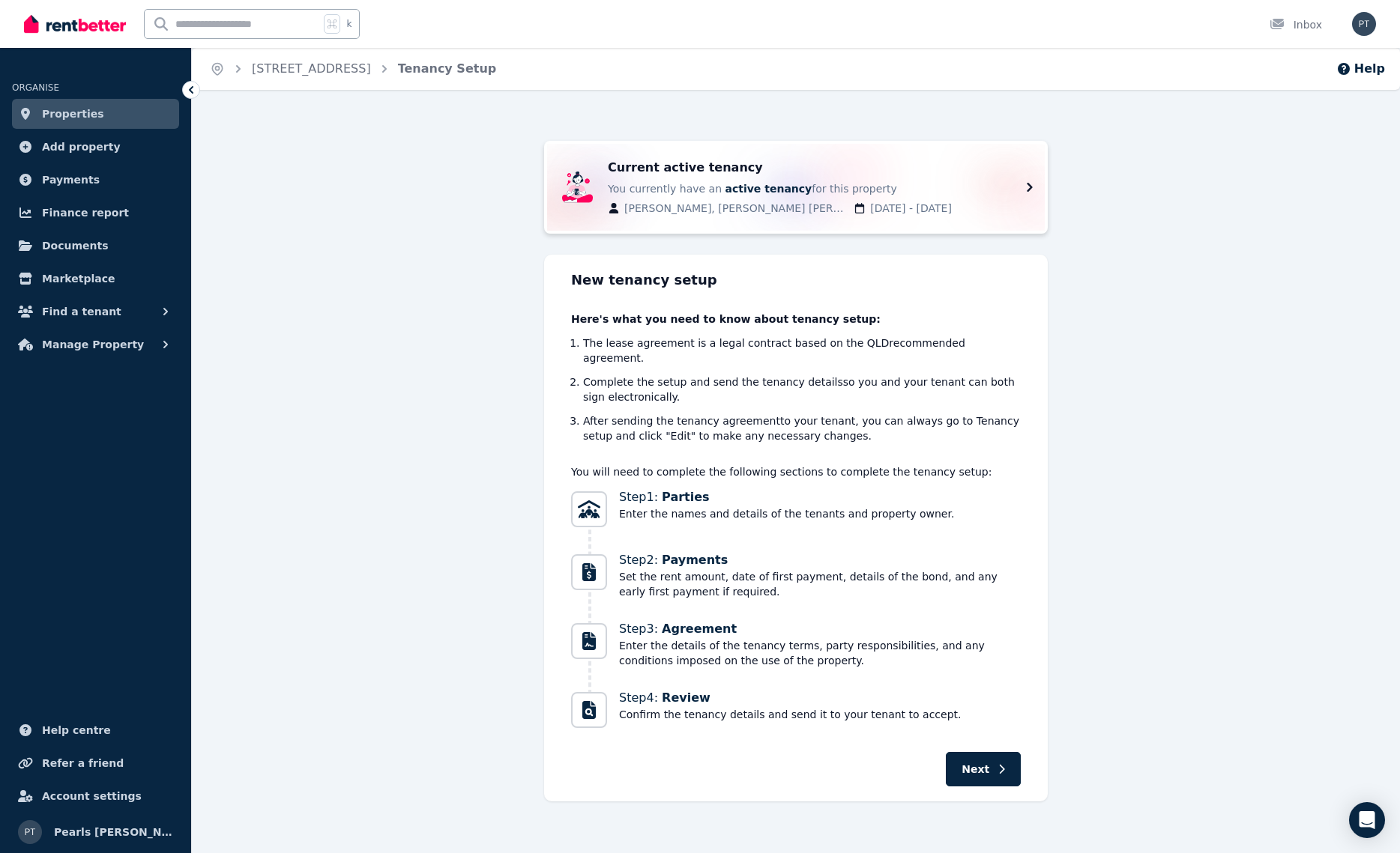
click at [1010, 185] on div "Current active tenancy You currently have an active tenancy for this property […" at bounding box center [818, 188] width 422 height 57
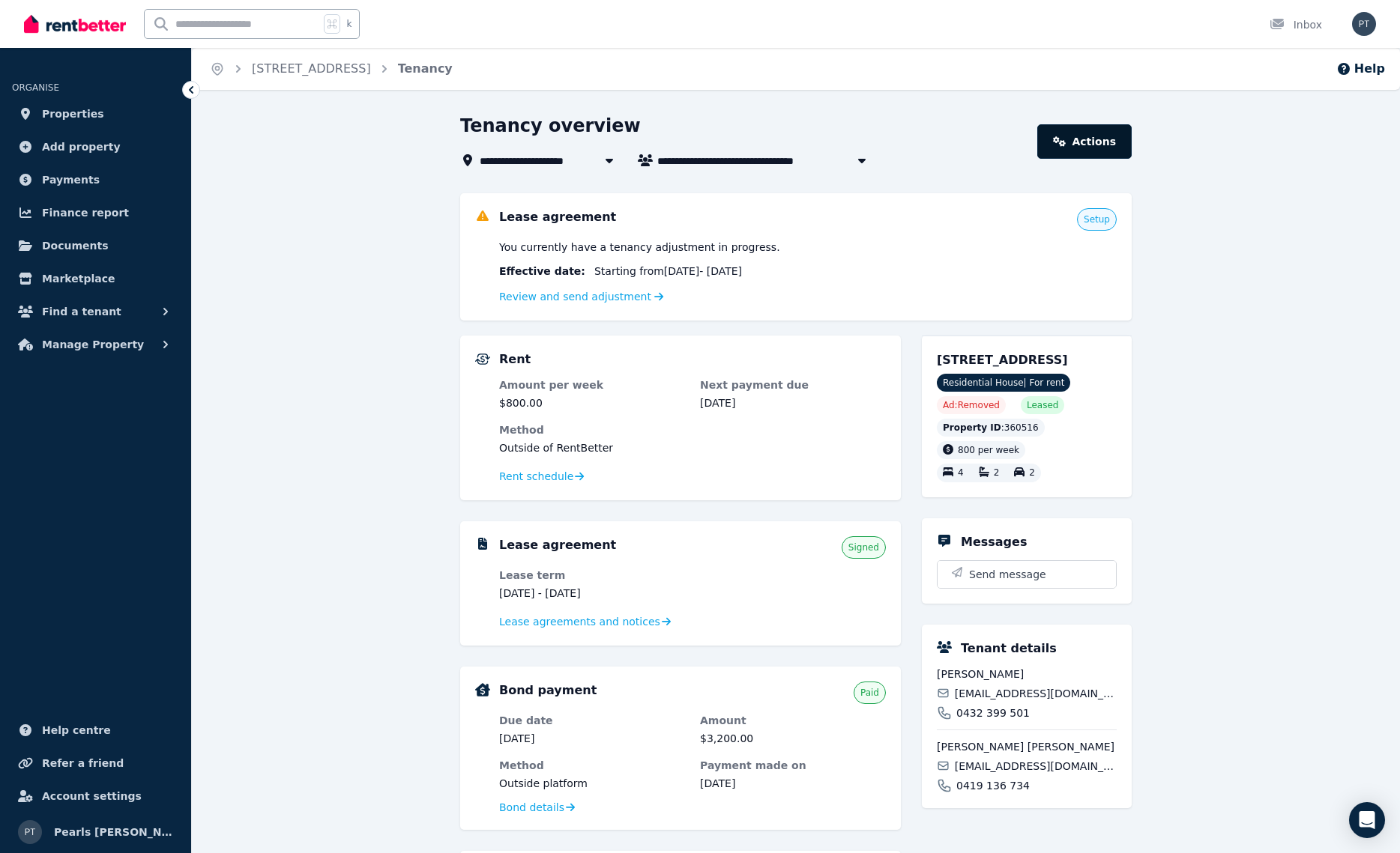
click at [1099, 139] on link "Actions" at bounding box center [1084, 142] width 94 height 34
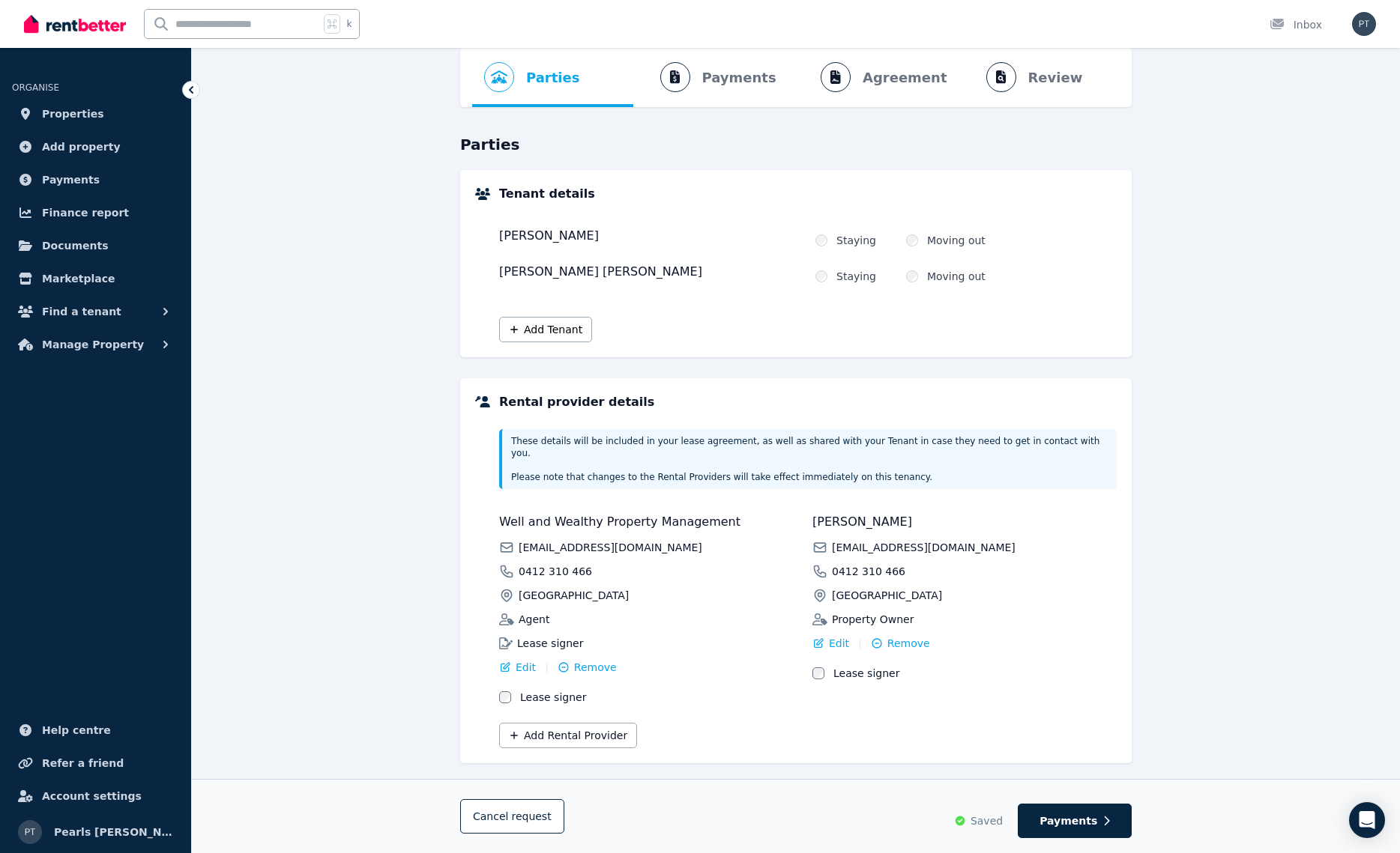
scroll to position [66, 0]
click at [1066, 813] on button "Payments" at bounding box center [1074, 821] width 114 height 34
select select "**********"
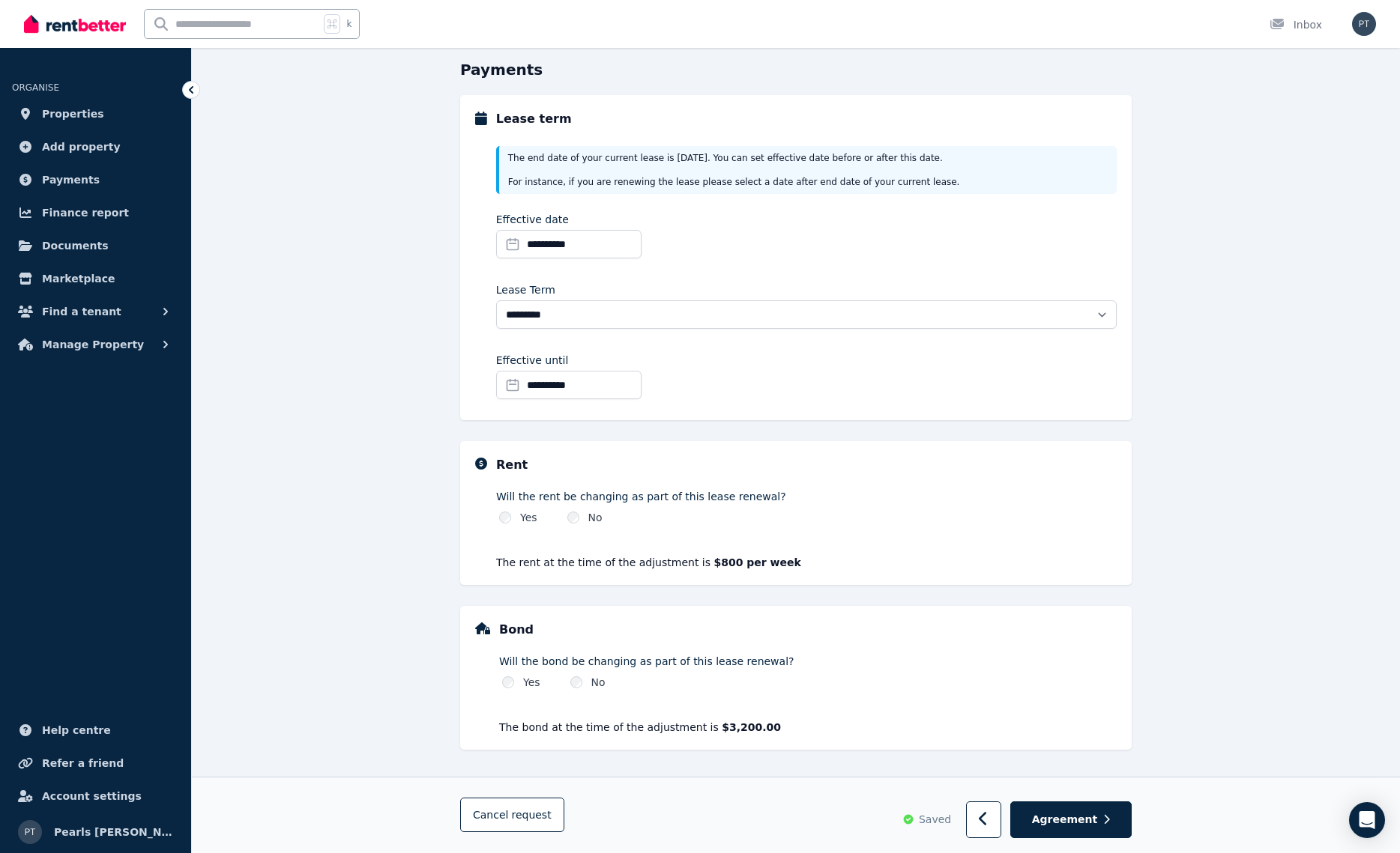
scroll to position [142, 0]
click at [1089, 828] on button "Agreement" at bounding box center [1070, 820] width 121 height 37
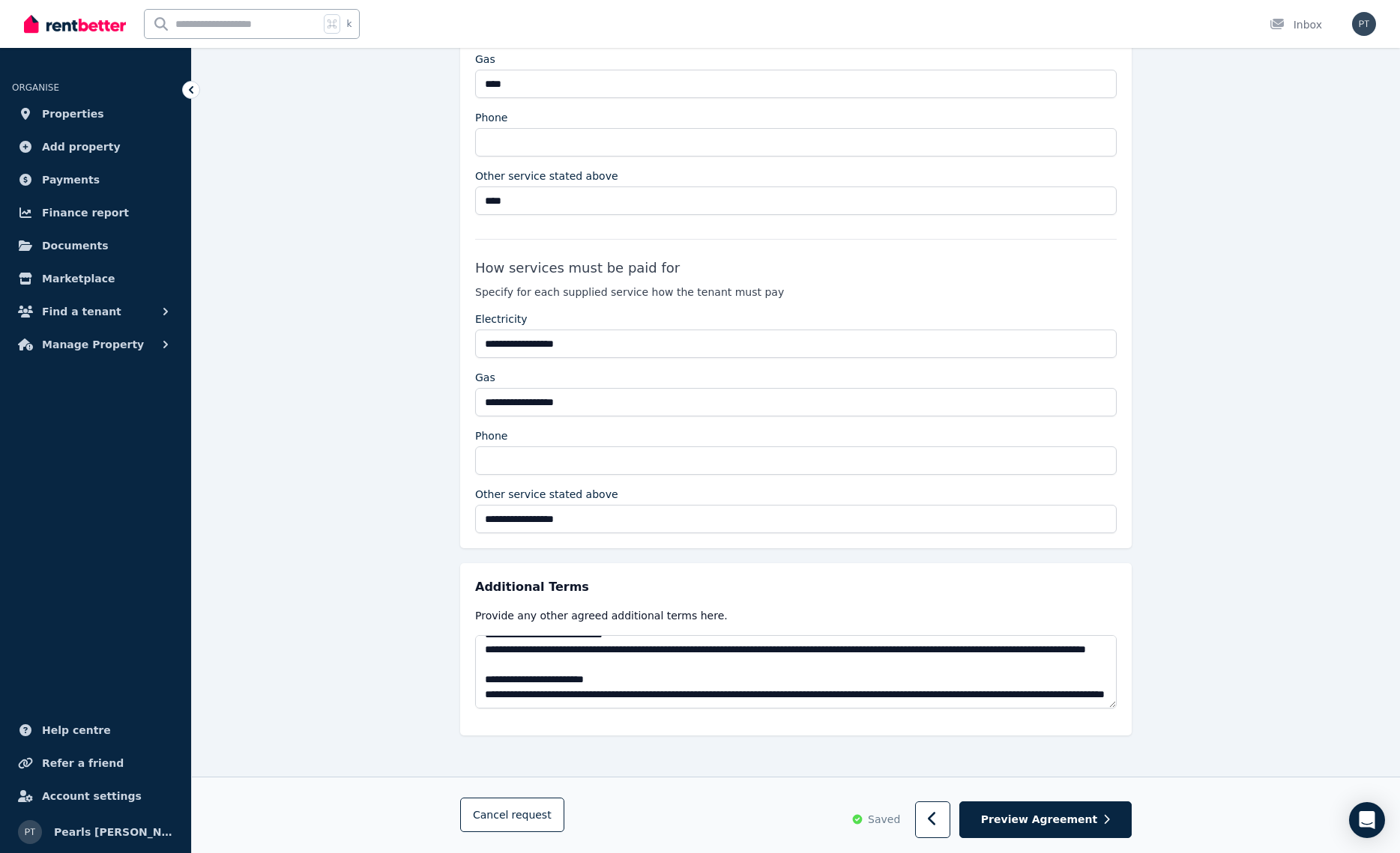
scroll to position [105, 0]
click at [1050, 810] on button "Preview Agreement" at bounding box center [1045, 821] width 172 height 37
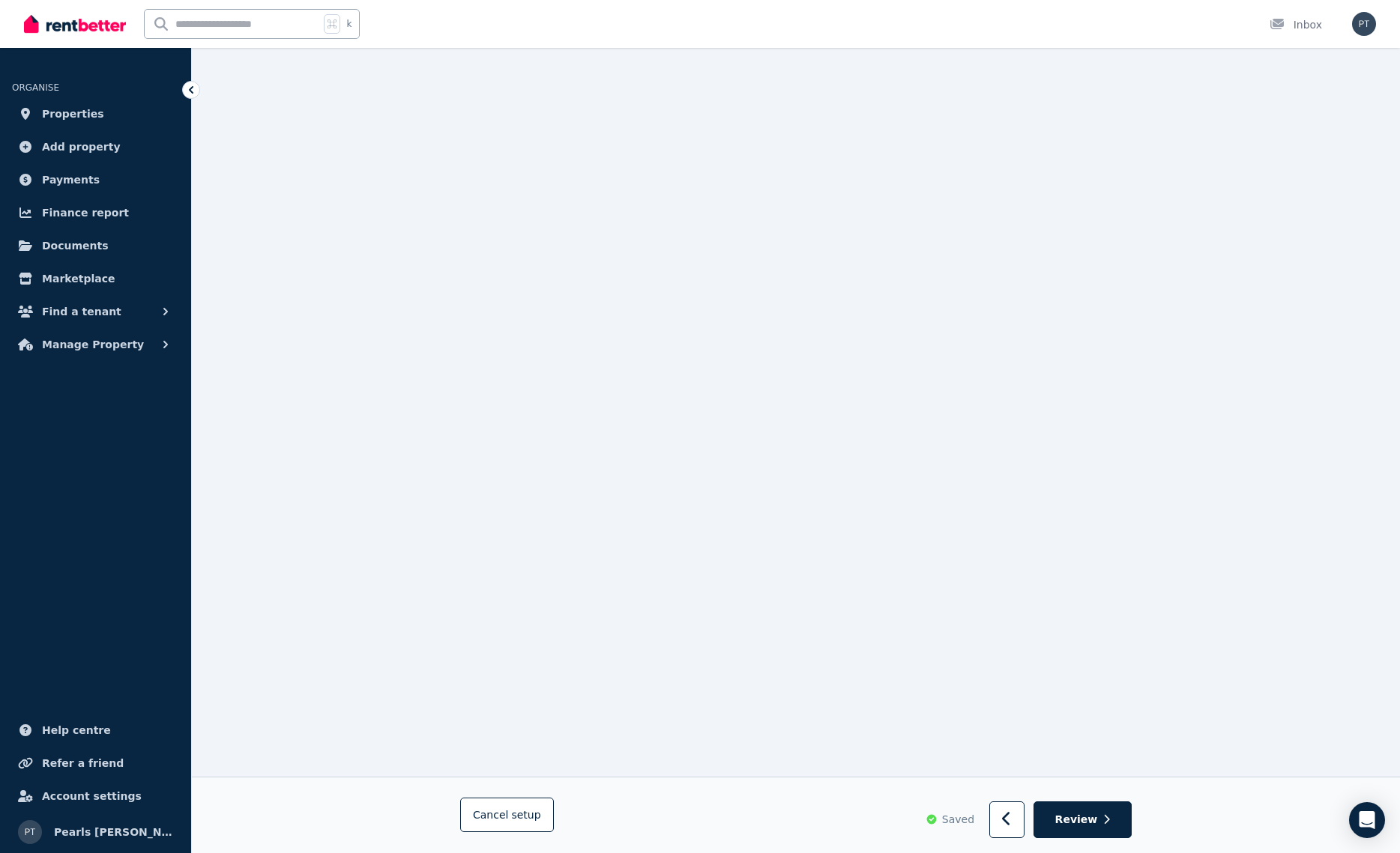
scroll to position [4767, 0]
click at [1101, 828] on button "Review" at bounding box center [1082, 821] width 98 height 37
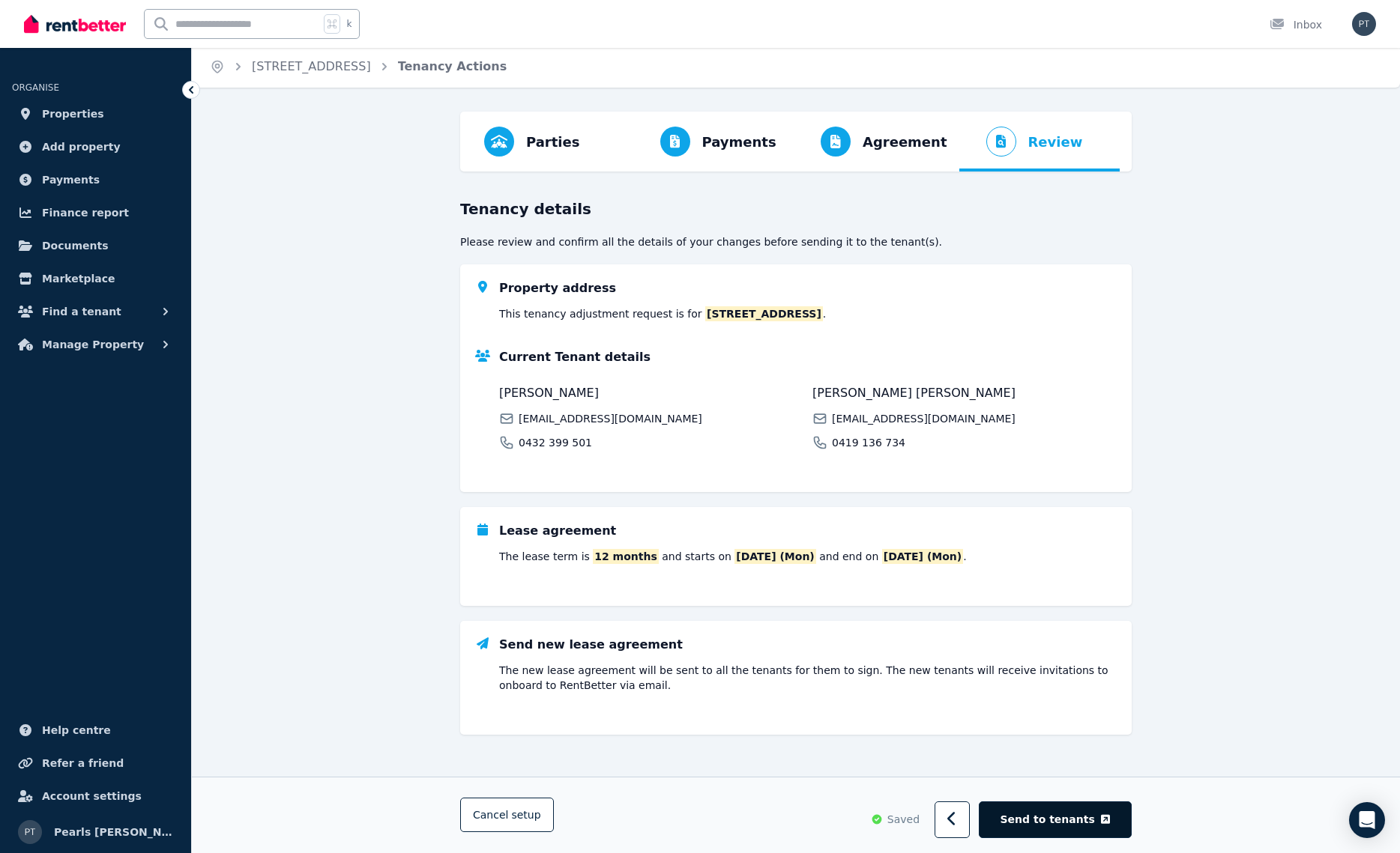
scroll to position [0, 0]
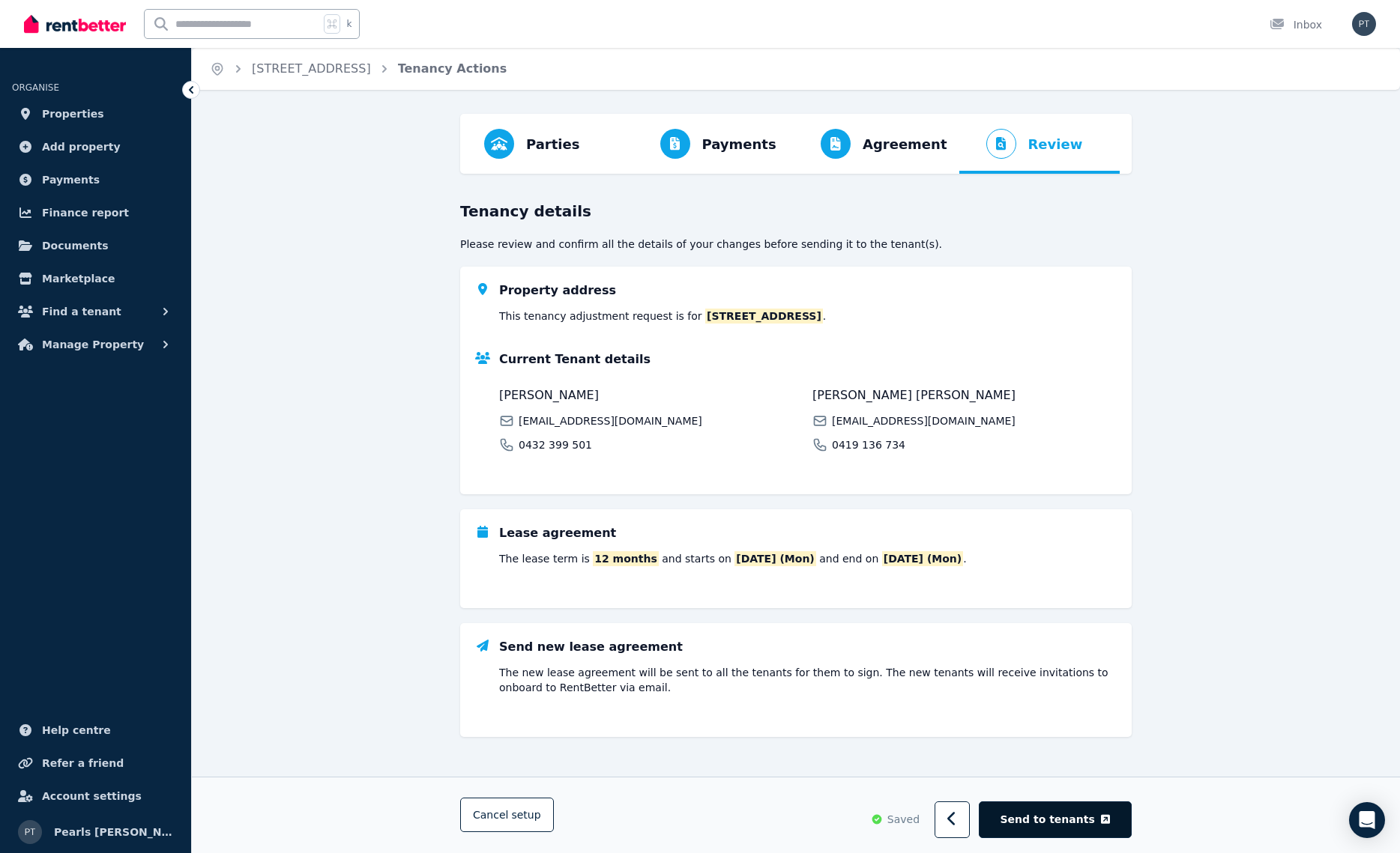
click at [1090, 822] on span "Send to tenants" at bounding box center [1047, 821] width 94 height 15
